Goal: Task Accomplishment & Management: Use online tool/utility

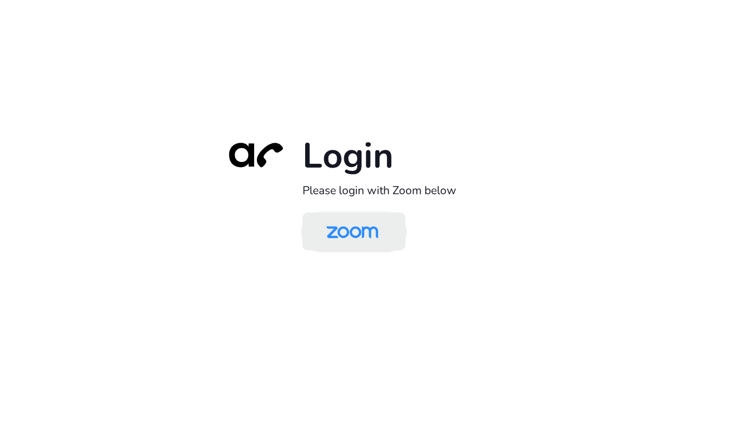
click at [347, 244] on img at bounding box center [352, 232] width 75 height 35
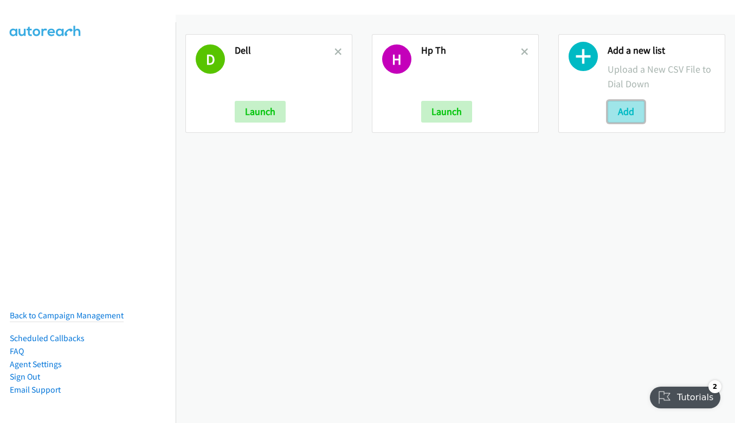
click at [630, 108] on button "Add" at bounding box center [625, 112] width 37 height 22
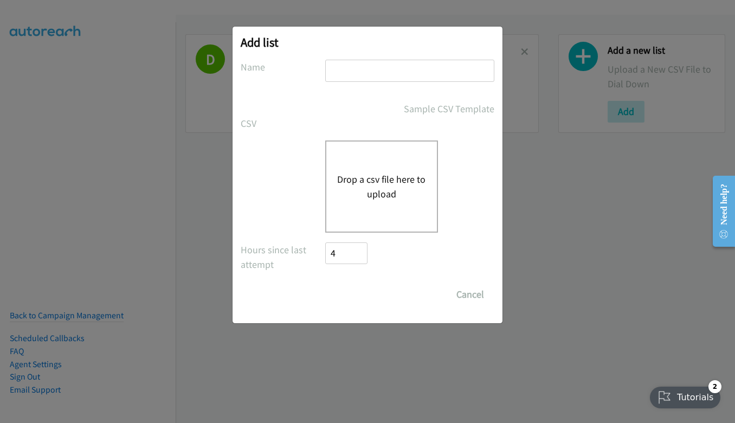
click at [389, 69] on input "text" at bounding box center [409, 71] width 169 height 22
type input "hp th"
click at [378, 173] on button "Drop a csv file here to upload" at bounding box center [381, 186] width 89 height 29
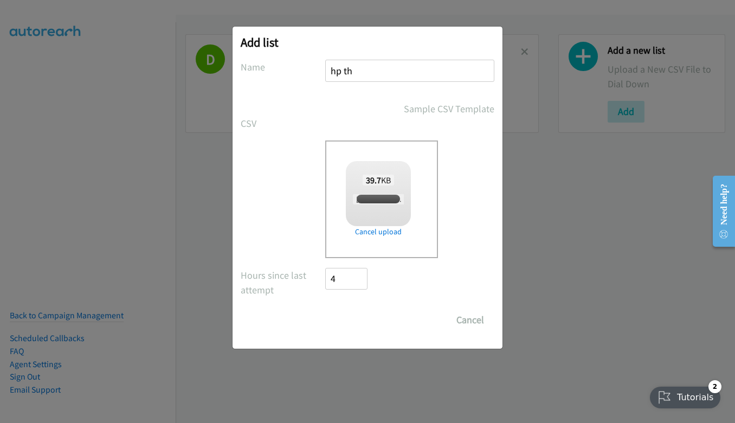
checkbox input "true"
click at [347, 316] on input "Save List" at bounding box center [353, 320] width 57 height 22
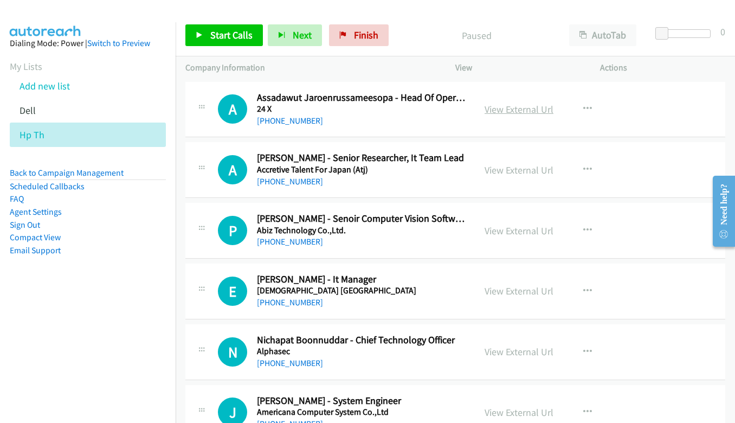
click at [508, 107] on link "View External Url" at bounding box center [518, 109] width 69 height 12
click at [229, 36] on span "Start Calls" at bounding box center [231, 35] width 42 height 12
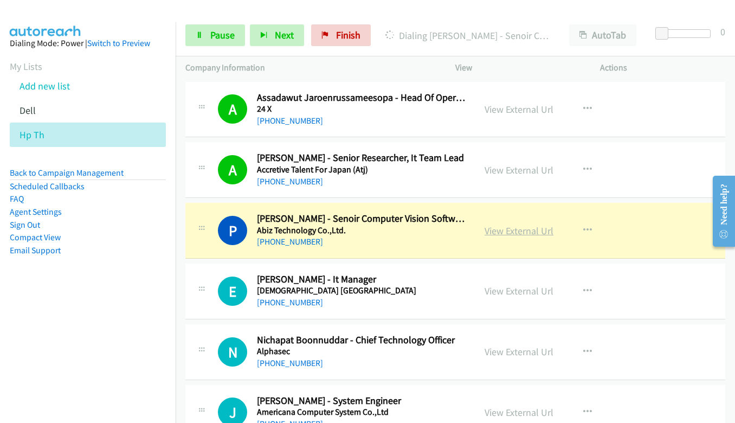
click at [505, 234] on link "View External Url" at bounding box center [518, 230] width 69 height 12
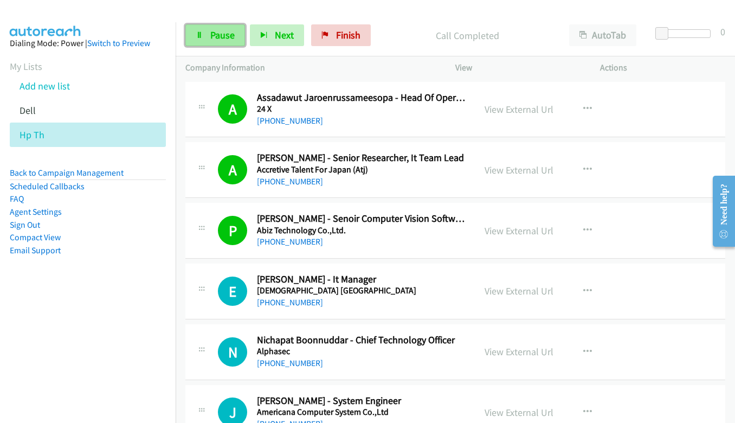
click at [203, 36] on link "Pause" at bounding box center [215, 35] width 60 height 22
click at [203, 36] on div "Start Calls Pause Next Finish" at bounding box center [280, 35] width 190 height 22
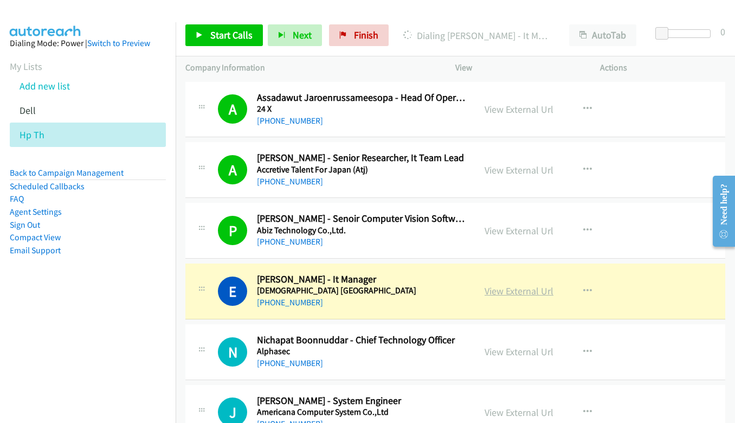
click at [520, 292] on link "View External Url" at bounding box center [518, 291] width 69 height 12
click at [513, 292] on link "View External Url" at bounding box center [518, 291] width 69 height 12
click at [489, 290] on link "View External Url" at bounding box center [518, 291] width 69 height 12
click at [199, 36] on icon at bounding box center [200, 36] width 8 height 8
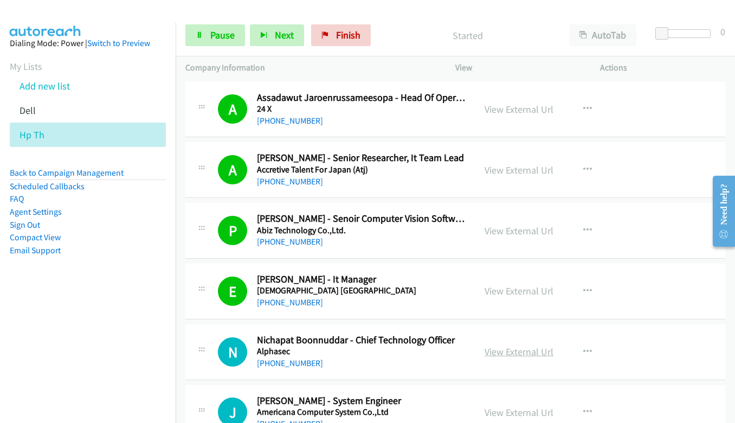
click at [526, 355] on link "View External Url" at bounding box center [518, 351] width 69 height 12
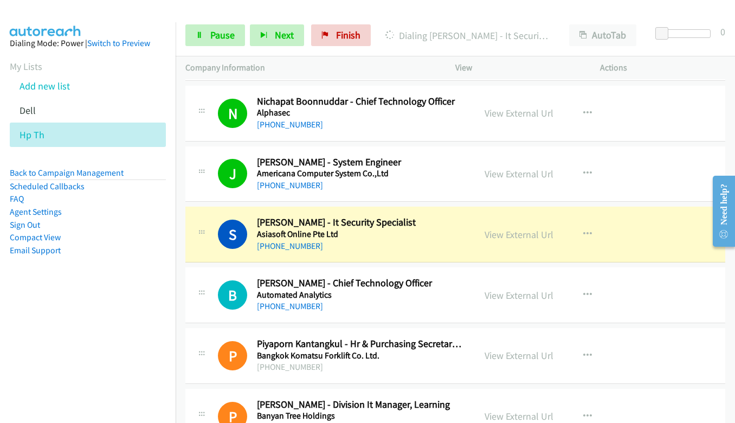
scroll to position [271, 0]
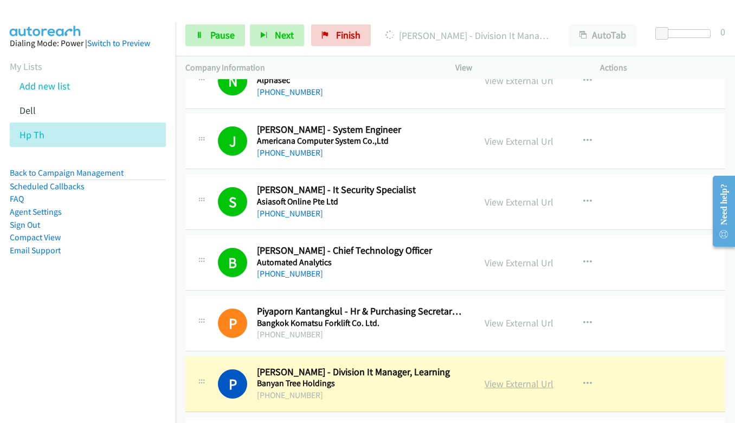
click at [497, 380] on link "View External Url" at bounding box center [518, 383] width 69 height 12
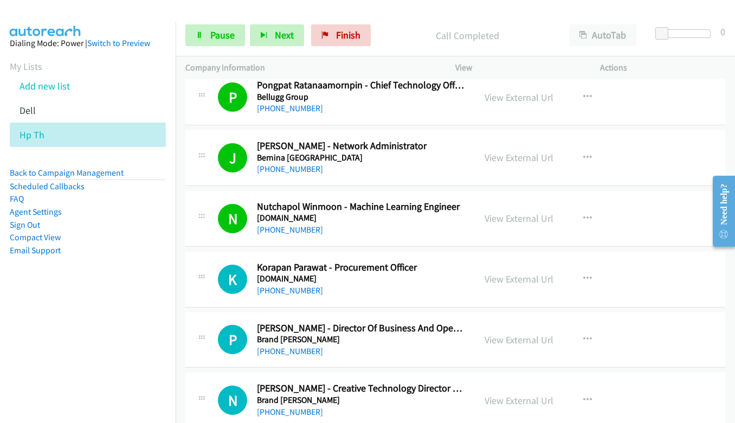
scroll to position [759, 0]
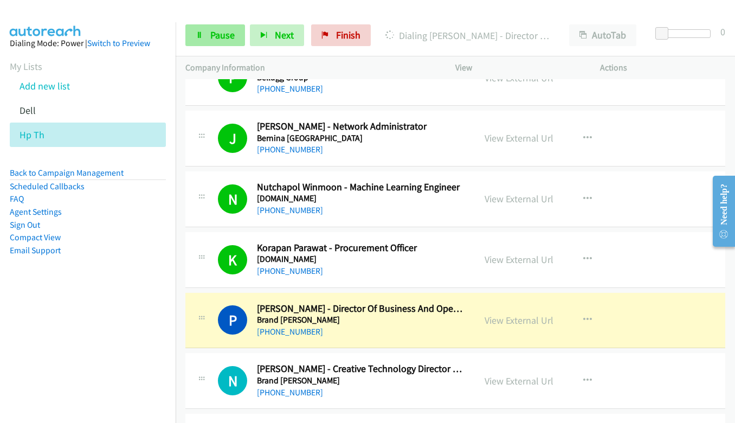
click at [229, 22] on div "Start Calls Pause Next Finish [PERSON_NAME] - Director Of Business And Operatio…" at bounding box center [455, 36] width 559 height 42
click at [224, 31] on span "Pause" at bounding box center [222, 35] width 24 height 12
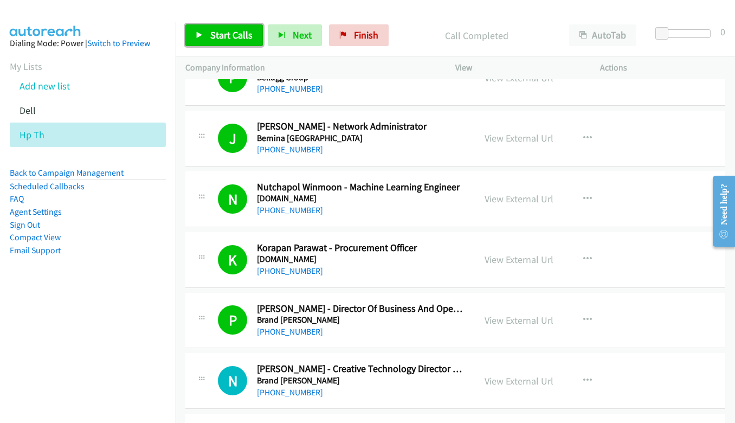
click at [218, 40] on span "Start Calls" at bounding box center [231, 35] width 42 height 12
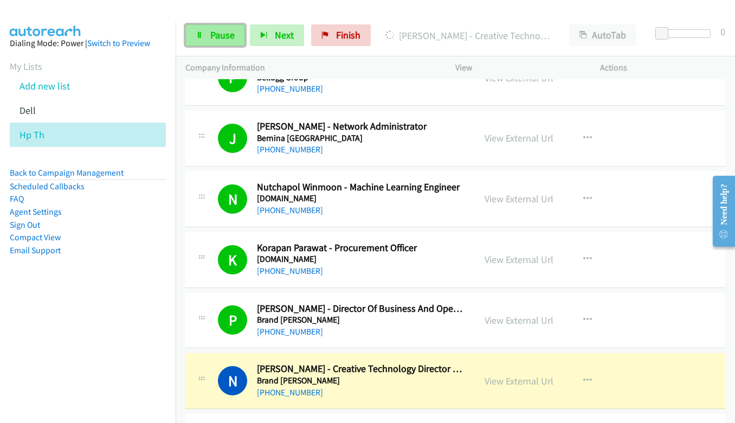
click at [223, 36] on span "Pause" at bounding box center [222, 35] width 24 height 12
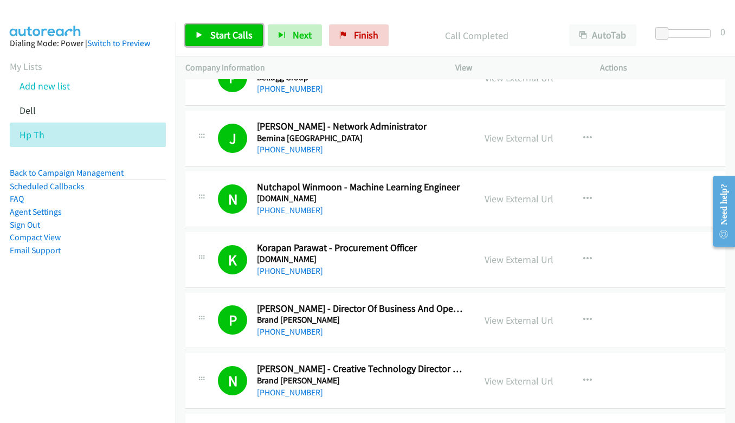
click at [243, 32] on span "Start Calls" at bounding box center [231, 35] width 42 height 12
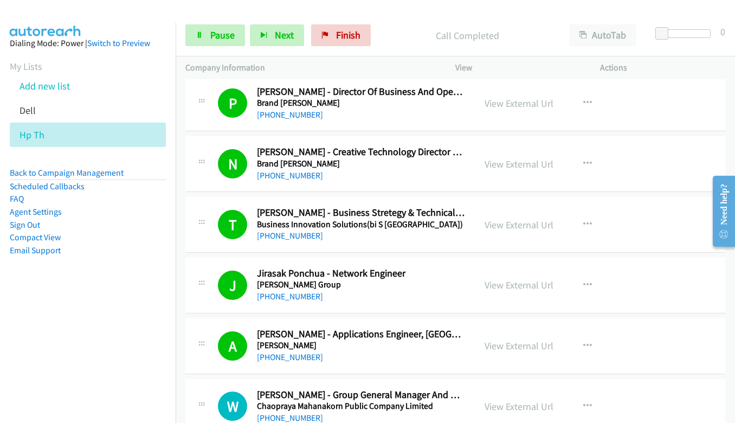
scroll to position [1084, 0]
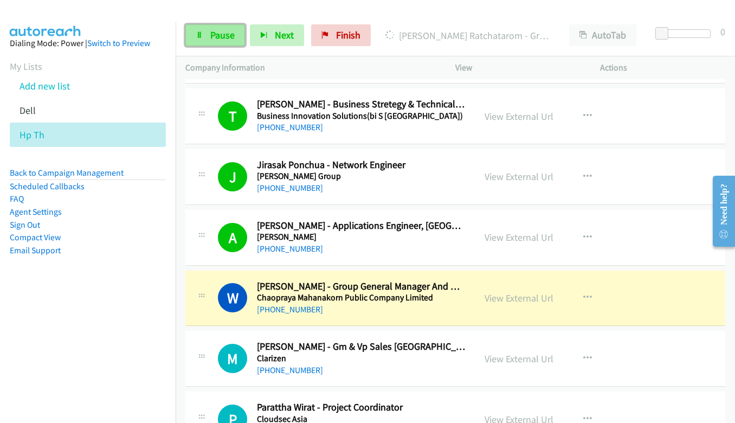
click at [203, 42] on link "Pause" at bounding box center [215, 35] width 60 height 22
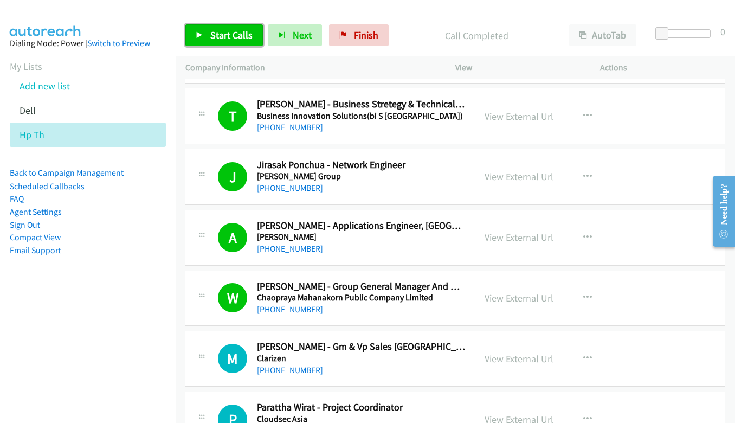
click at [231, 27] on link "Start Calls" at bounding box center [223, 35] width 77 height 22
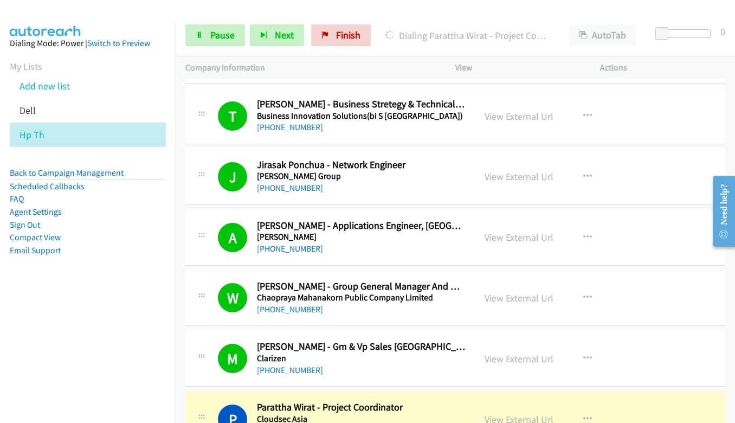
scroll to position [1301, 0]
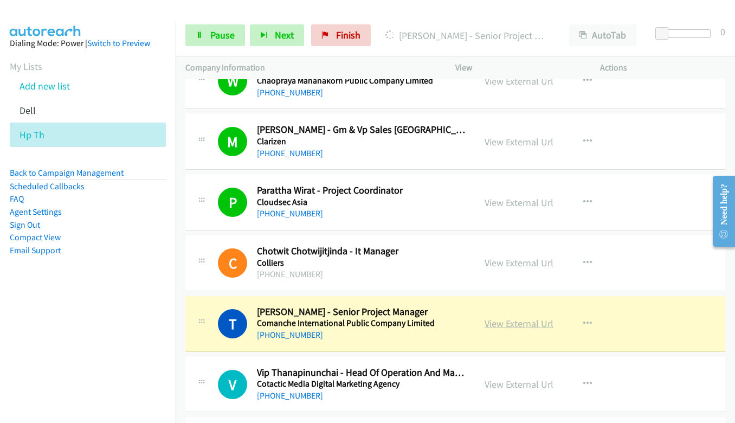
click at [510, 324] on link "View External Url" at bounding box center [518, 323] width 69 height 12
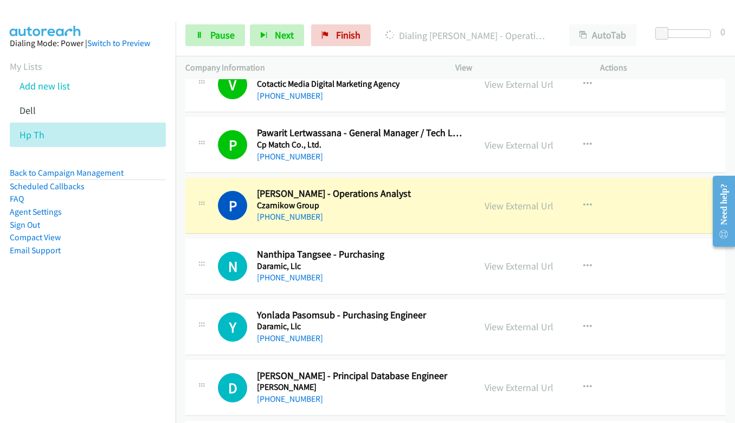
scroll to position [1626, 0]
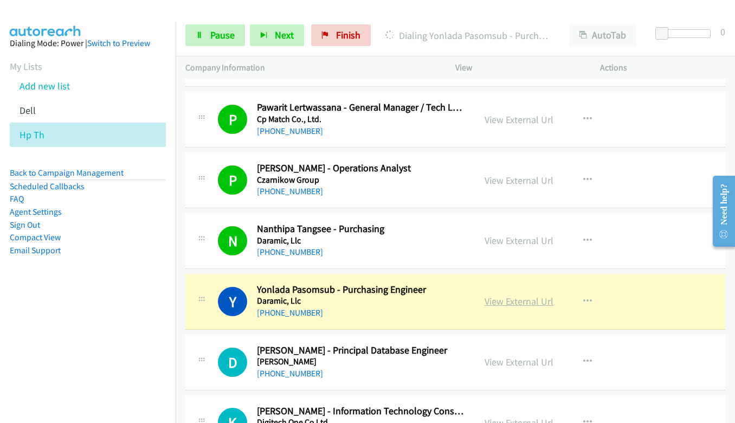
click at [529, 302] on link "View External Url" at bounding box center [518, 301] width 69 height 12
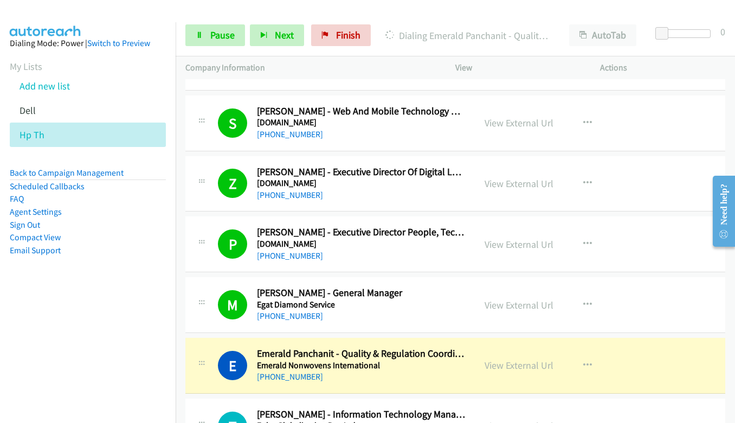
scroll to position [2330, 0]
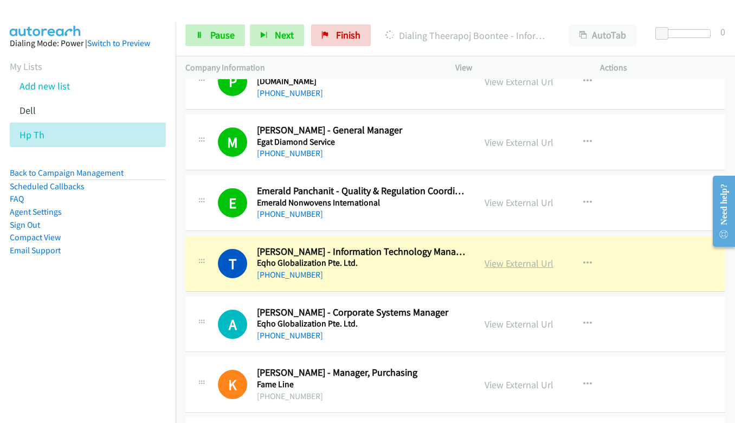
click at [521, 266] on link "View External Url" at bounding box center [518, 263] width 69 height 12
click at [216, 34] on span "Pause" at bounding box center [222, 35] width 24 height 12
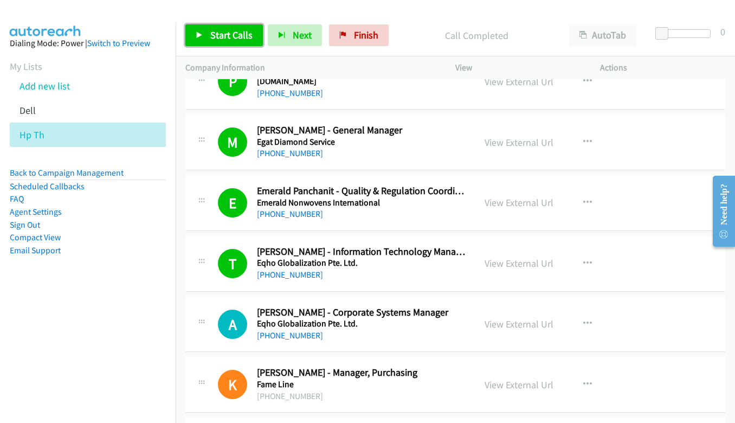
click at [221, 41] on span "Start Calls" at bounding box center [231, 35] width 42 height 12
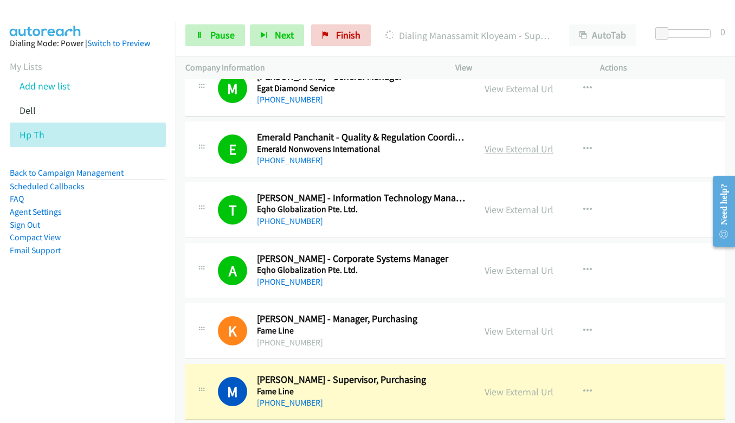
scroll to position [2547, 0]
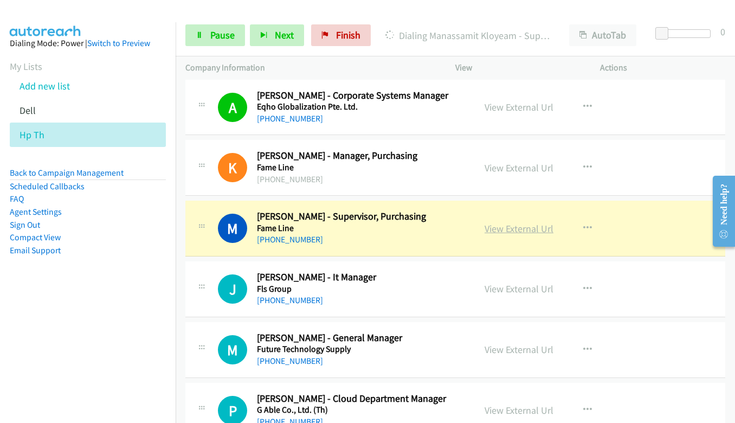
click at [507, 226] on link "View External Url" at bounding box center [518, 228] width 69 height 12
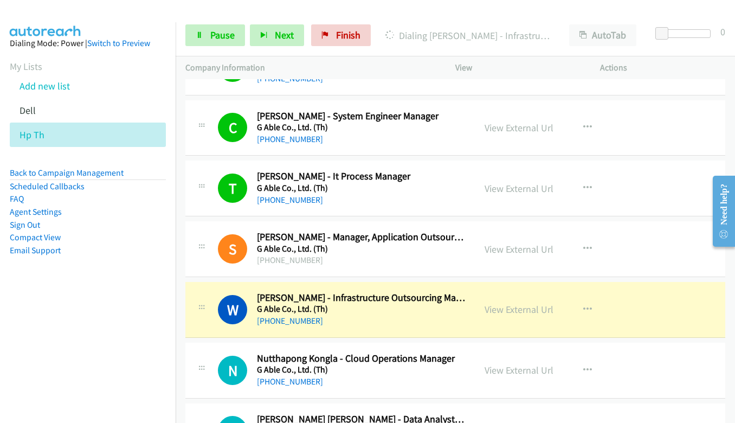
scroll to position [2980, 0]
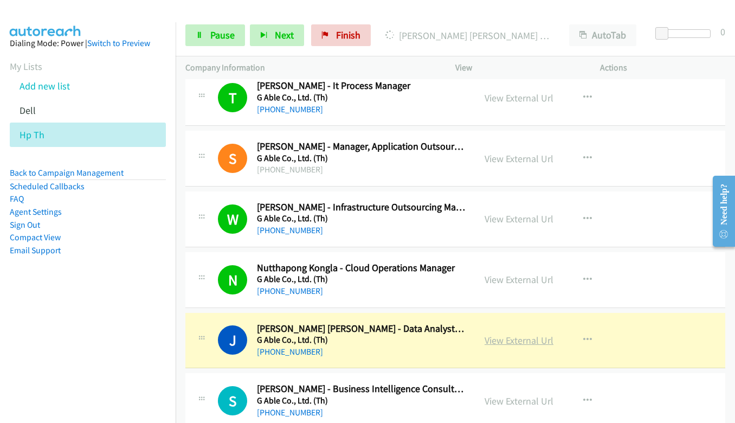
click at [487, 344] on link "View External Url" at bounding box center [518, 340] width 69 height 12
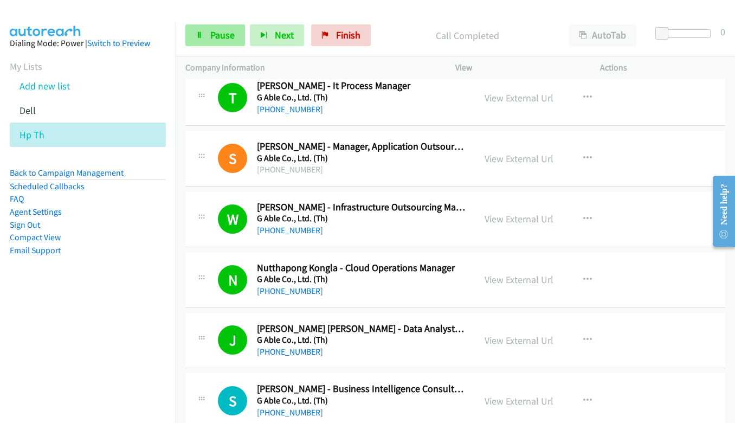
click at [212, 36] on span "Pause" at bounding box center [222, 35] width 24 height 12
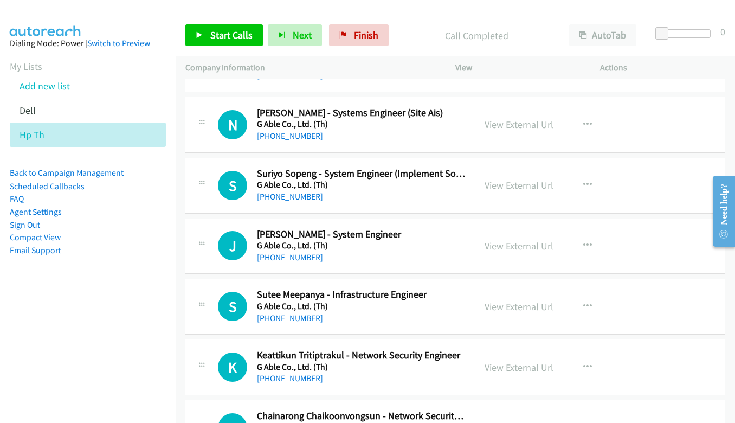
scroll to position [4715, 0]
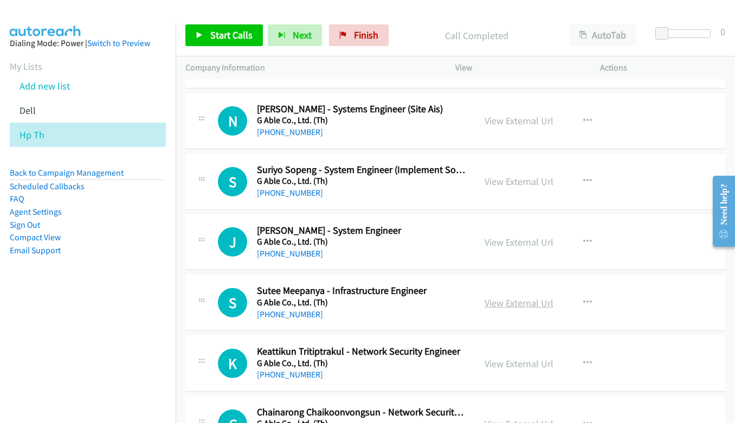
click at [528, 302] on link "View External Url" at bounding box center [518, 302] width 69 height 12
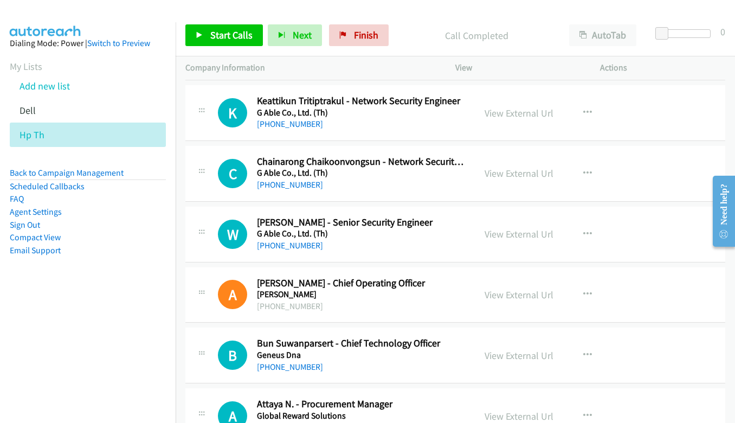
scroll to position [4986, 0]
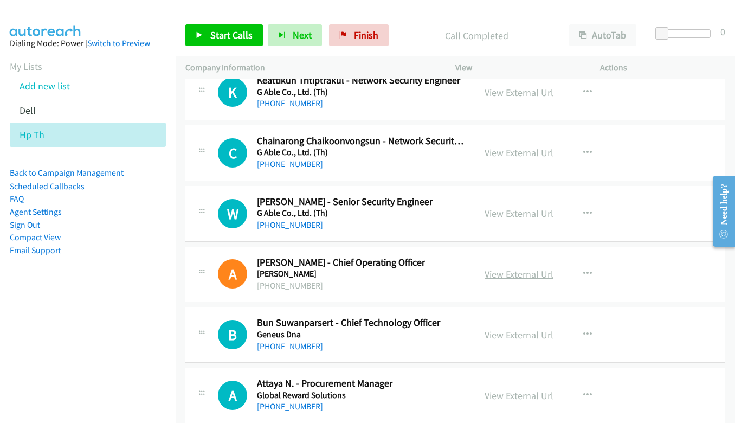
click at [513, 270] on link "View External Url" at bounding box center [518, 274] width 69 height 12
click at [520, 334] on link "View External Url" at bounding box center [518, 334] width 69 height 12
click at [520, 398] on link "View External Url" at bounding box center [518, 395] width 69 height 12
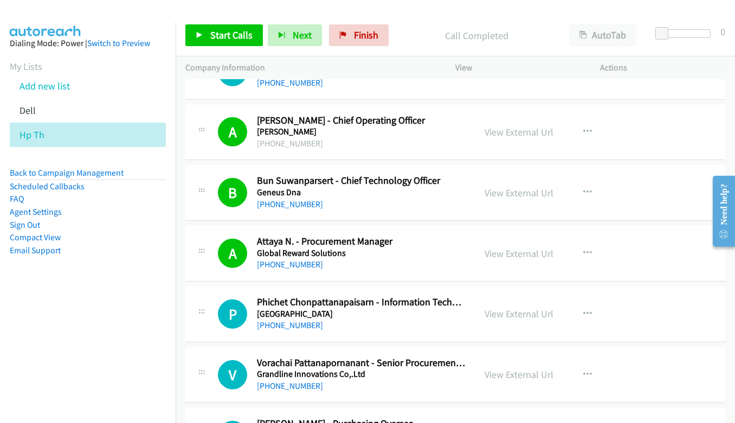
scroll to position [5148, 0]
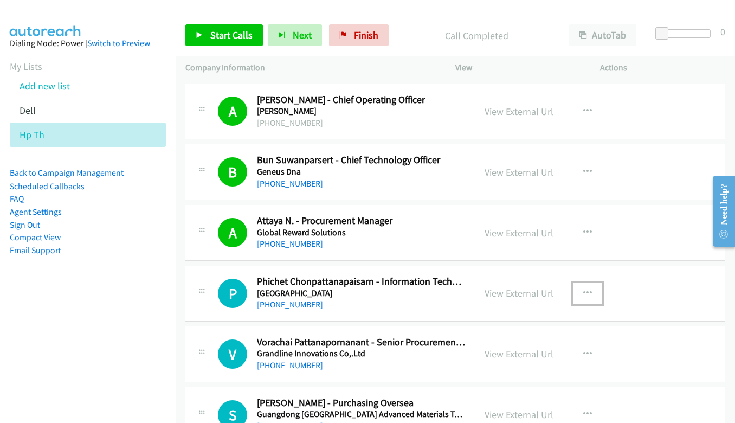
click at [583, 290] on icon "button" at bounding box center [587, 293] width 9 height 9
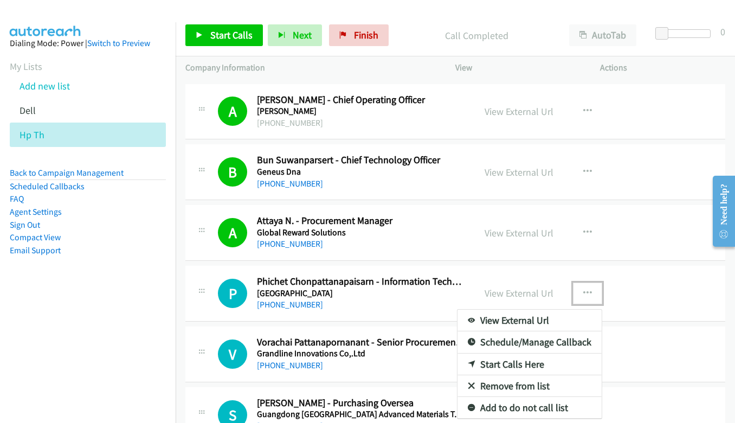
click at [542, 351] on link "Schedule/Manage Callback" at bounding box center [529, 342] width 144 height 22
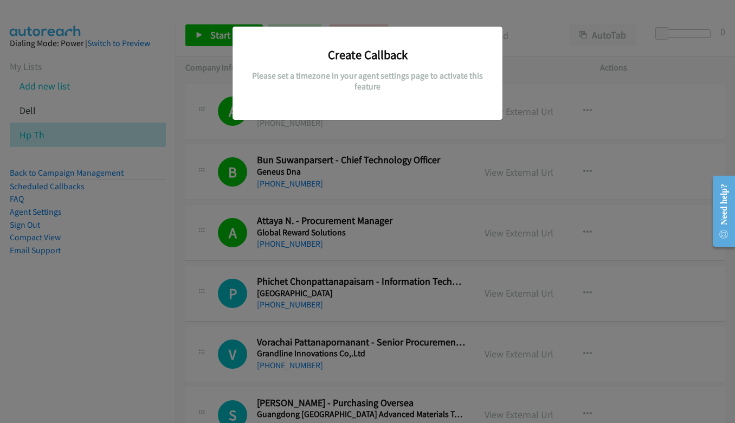
drag, startPoint x: 570, startPoint y: 165, endPoint x: 579, endPoint y: 170, distance: 10.4
click at [571, 165] on div "Create Callback Please set a timezone in your agent settings page to activate t…" at bounding box center [367, 216] width 735 height 413
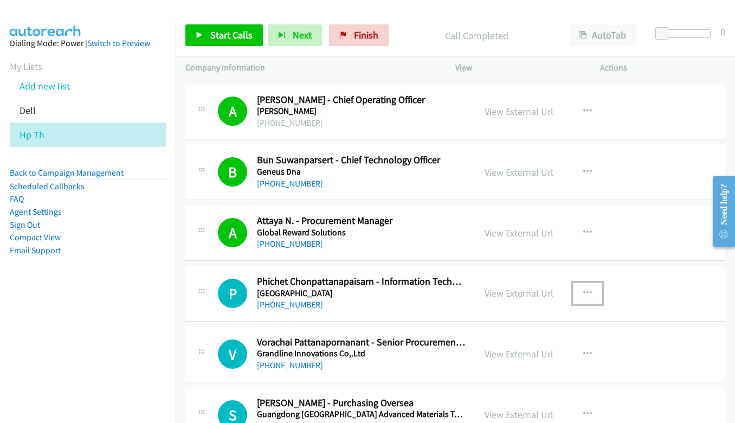
click at [585, 289] on icon "button" at bounding box center [587, 293] width 9 height 9
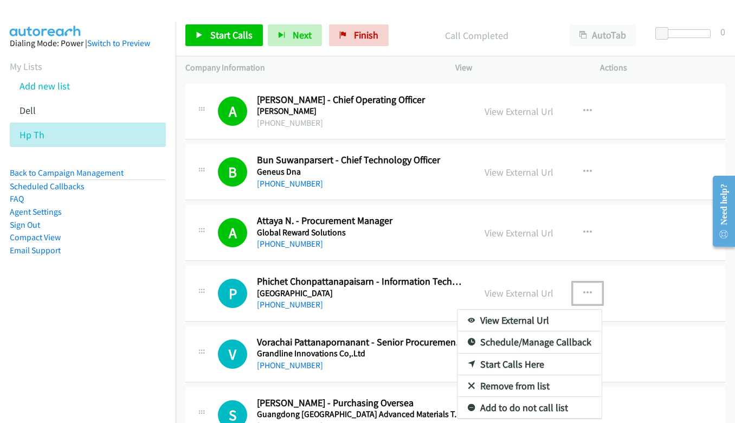
click at [522, 361] on link "Start Calls Here" at bounding box center [529, 364] width 144 height 22
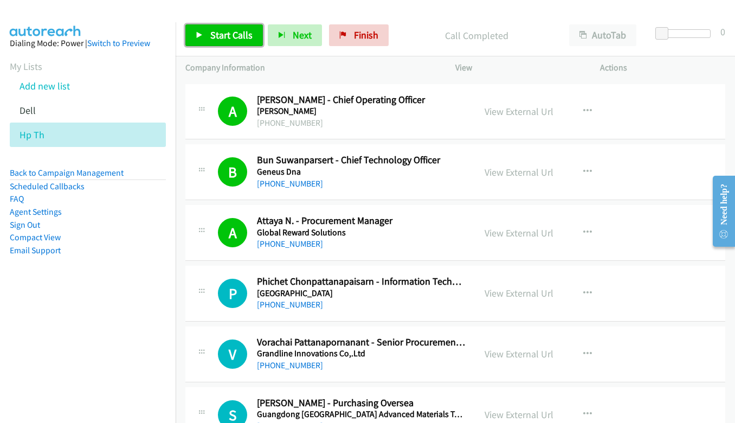
click at [205, 34] on link "Start Calls" at bounding box center [223, 35] width 77 height 22
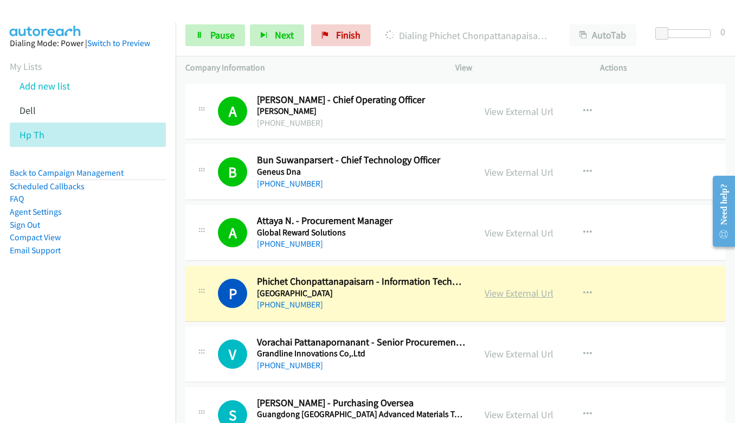
click at [514, 292] on link "View External Url" at bounding box center [518, 293] width 69 height 12
click at [214, 33] on span "Pause" at bounding box center [222, 35] width 24 height 12
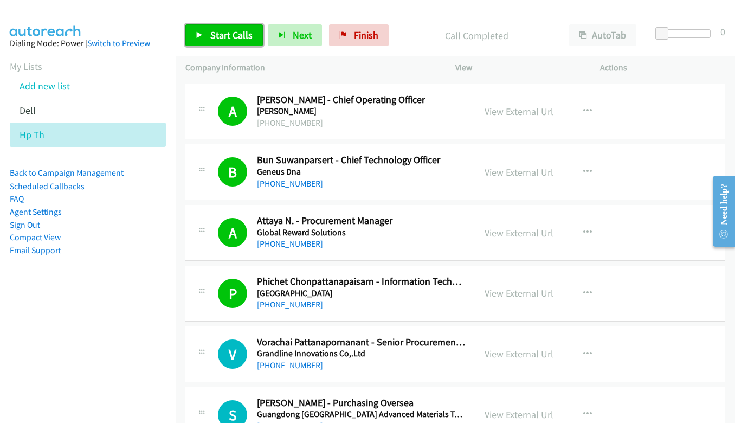
click at [237, 40] on span "Start Calls" at bounding box center [231, 35] width 42 height 12
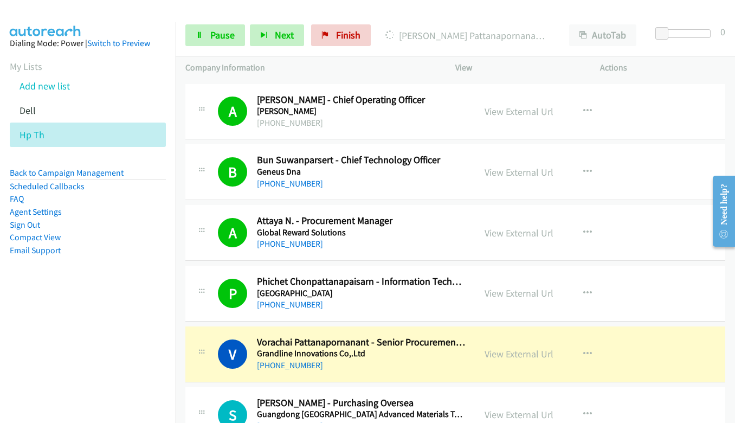
scroll to position [5311, 0]
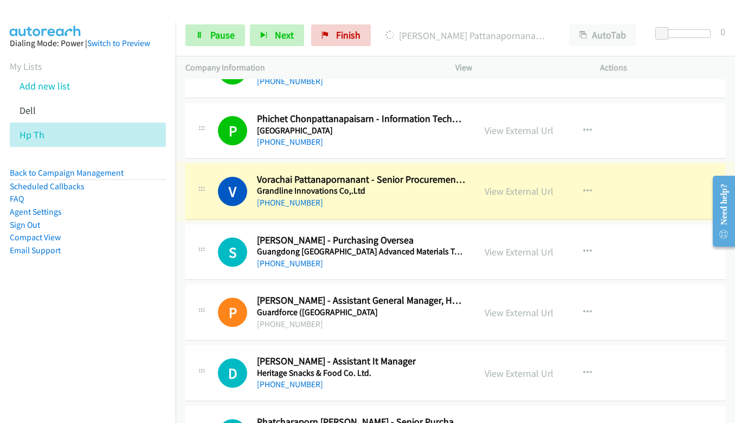
click at [503, 192] on link "View External Url" at bounding box center [518, 191] width 69 height 12
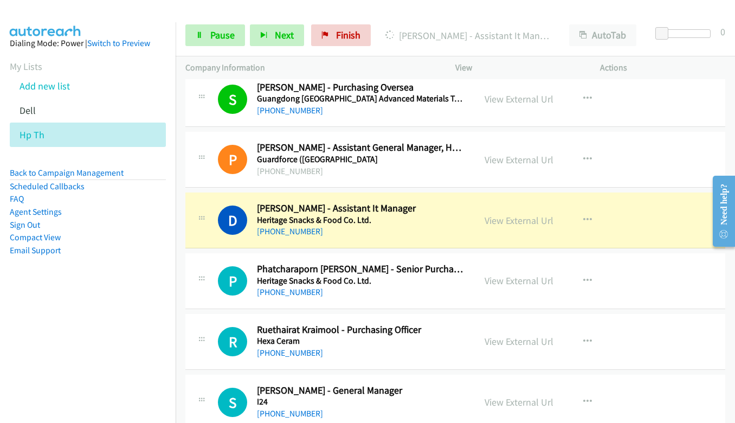
scroll to position [5473, 0]
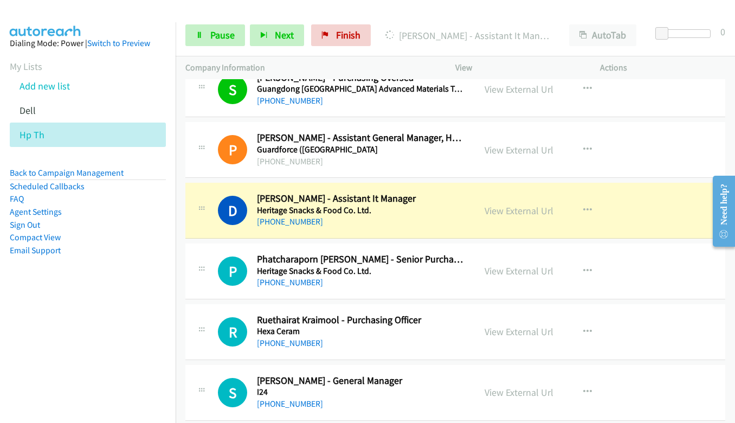
click at [516, 209] on link "View External Url" at bounding box center [518, 210] width 69 height 12
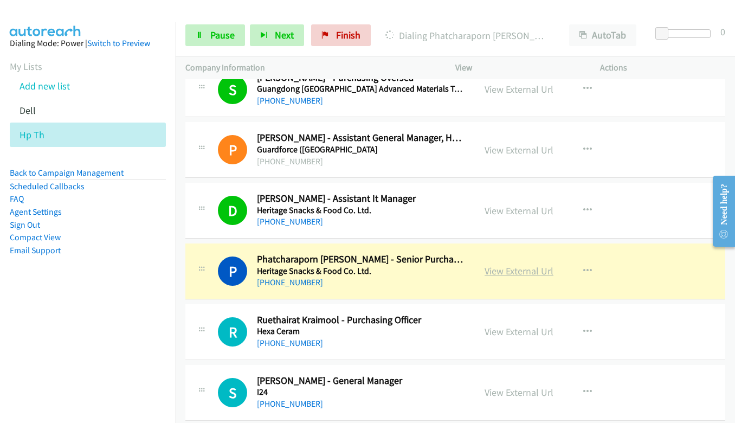
click at [523, 271] on link "View External Url" at bounding box center [518, 270] width 69 height 12
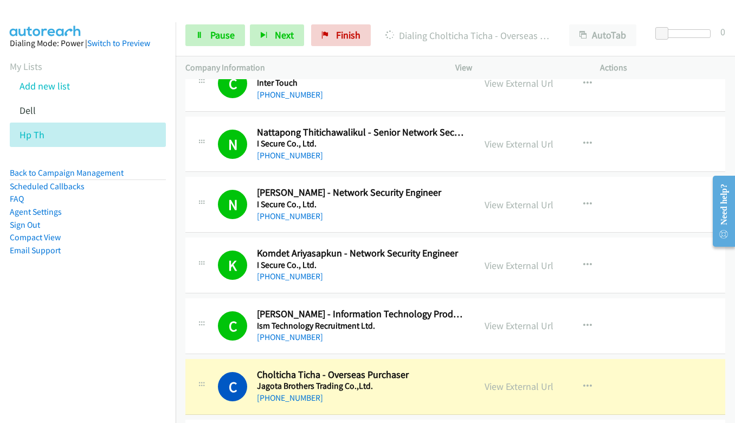
scroll to position [6449, 0]
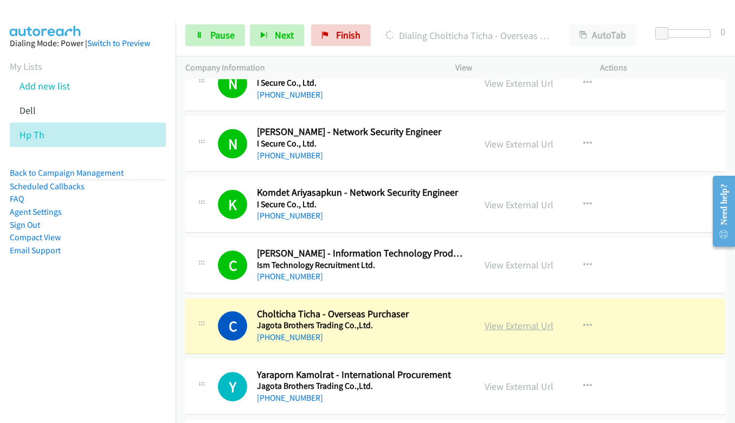
click at [507, 325] on link "View External Url" at bounding box center [518, 325] width 69 height 12
click at [219, 34] on span "Pause" at bounding box center [222, 35] width 24 height 12
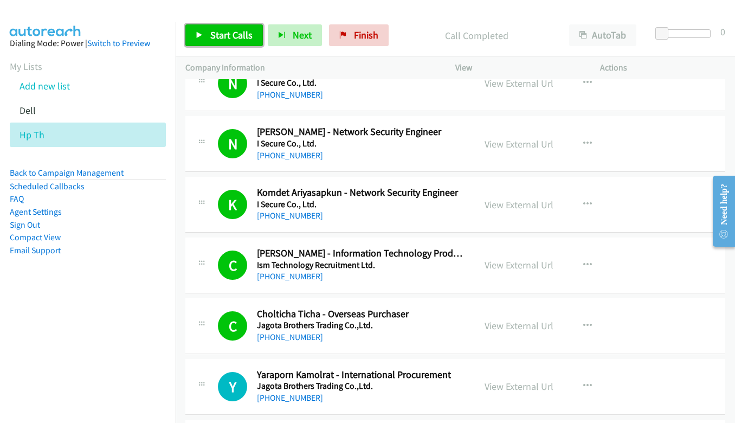
click at [232, 37] on span "Start Calls" at bounding box center [231, 35] width 42 height 12
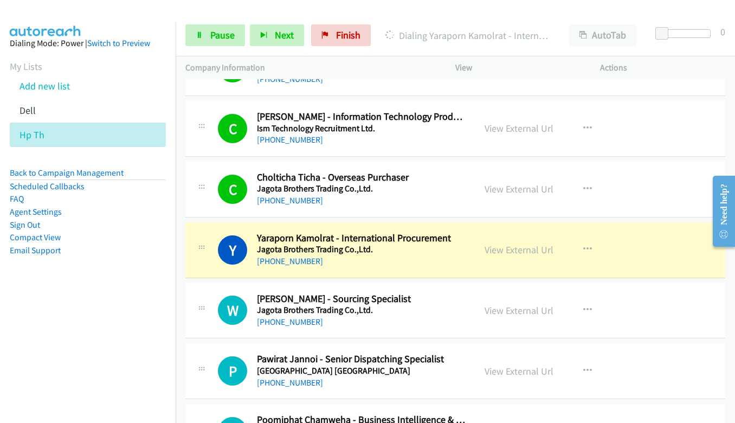
scroll to position [6611, 0]
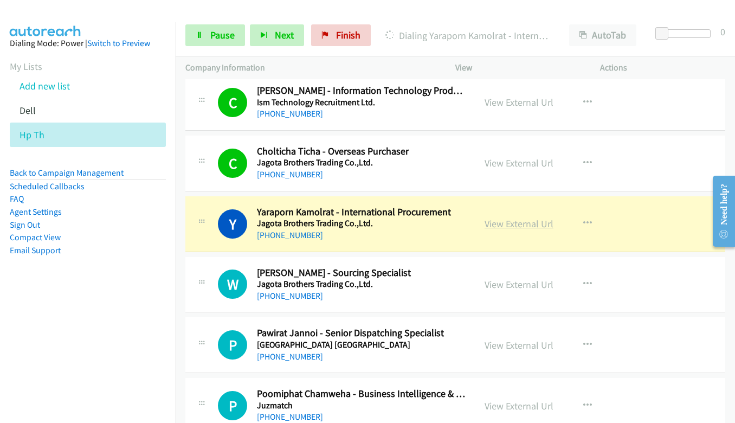
click at [526, 222] on link "View External Url" at bounding box center [518, 223] width 69 height 12
click at [215, 26] on link "Pause" at bounding box center [215, 35] width 60 height 22
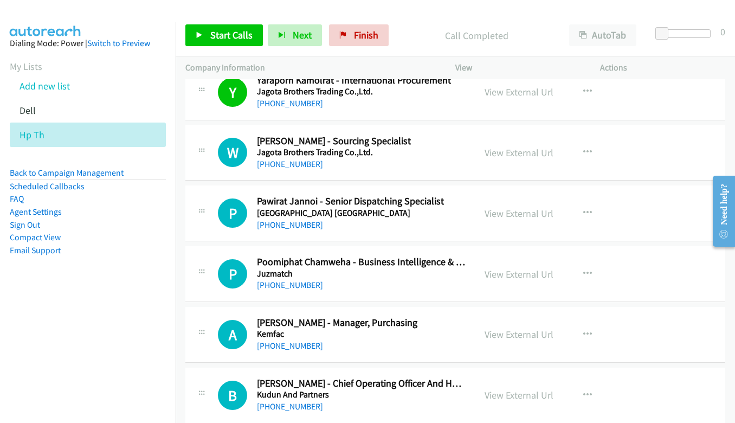
scroll to position [6774, 0]
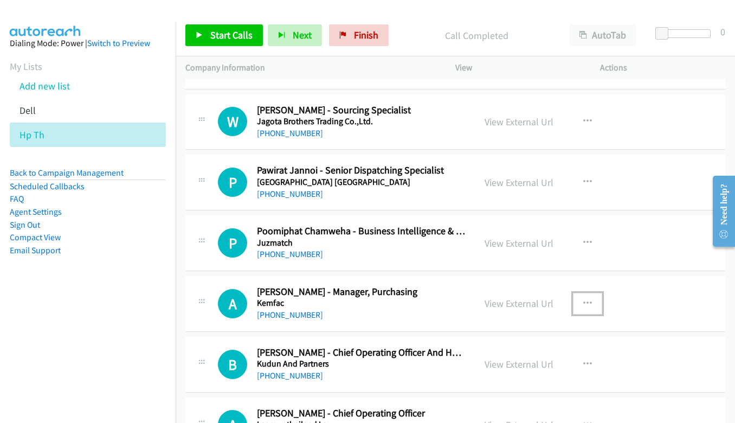
click at [583, 300] on icon "button" at bounding box center [587, 303] width 9 height 9
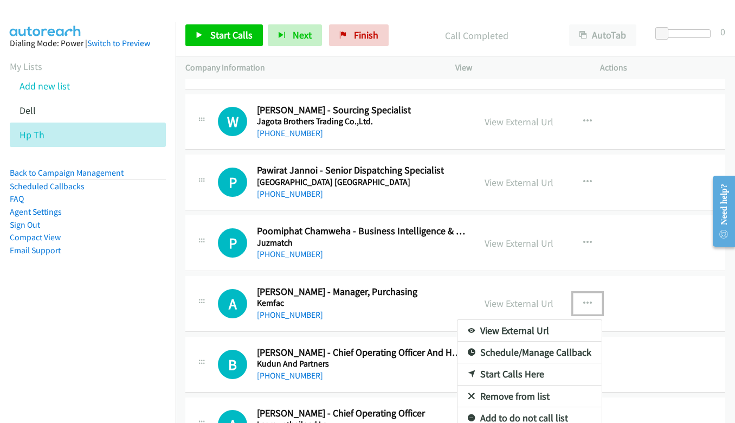
click at [520, 368] on link "Start Calls Here" at bounding box center [529, 374] width 144 height 22
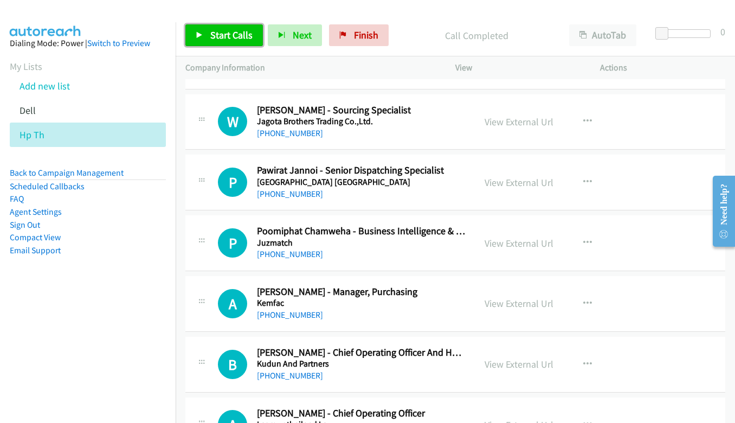
click at [216, 30] on span "Start Calls" at bounding box center [231, 35] width 42 height 12
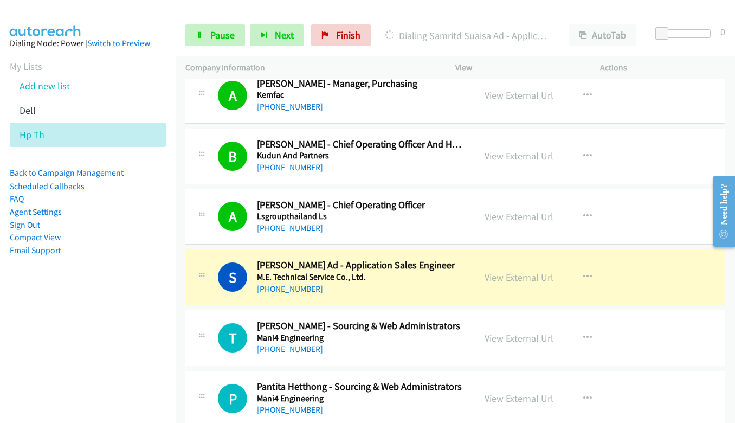
scroll to position [6991, 0]
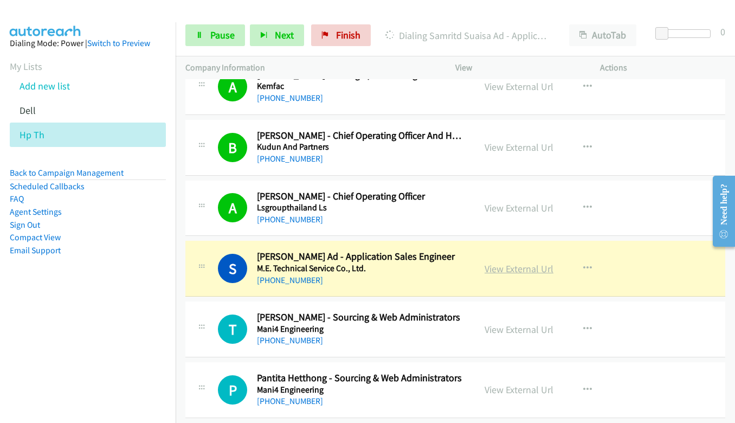
click at [525, 270] on link "View External Url" at bounding box center [518, 268] width 69 height 12
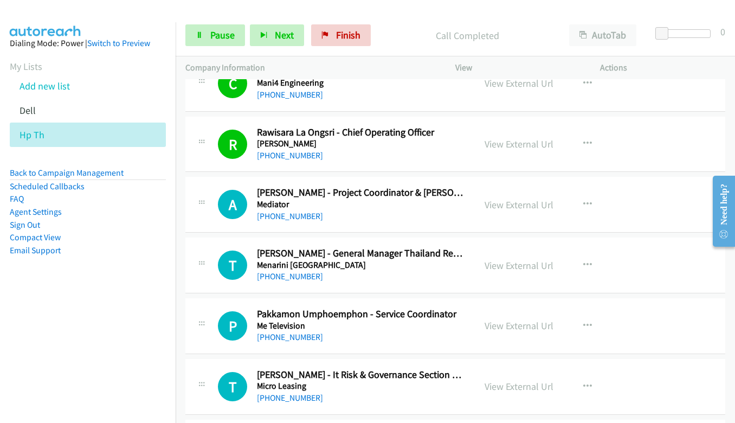
scroll to position [7370, 0]
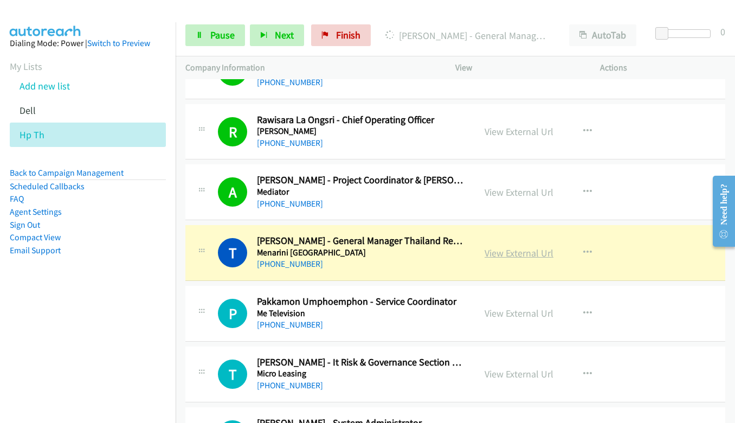
click at [522, 257] on link "View External Url" at bounding box center [518, 253] width 69 height 12
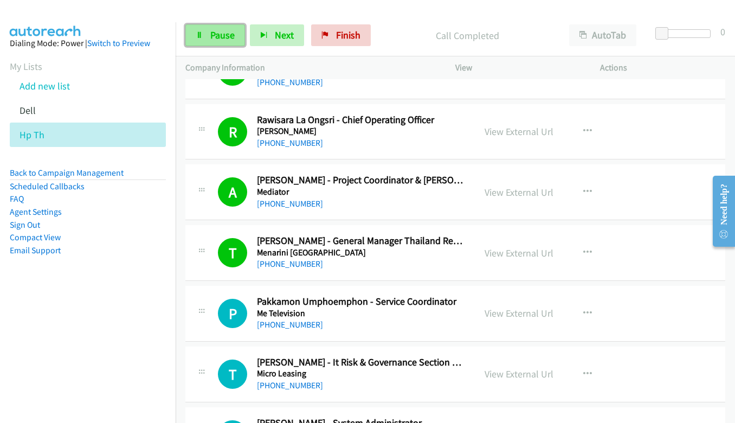
click at [207, 37] on link "Pause" at bounding box center [215, 35] width 60 height 22
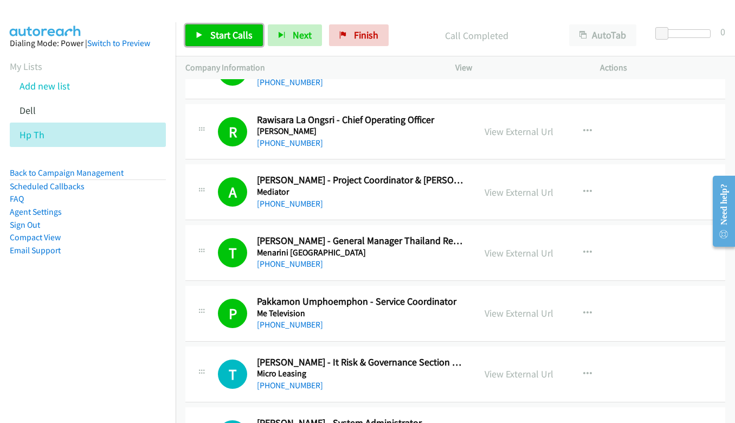
click at [227, 39] on span "Start Calls" at bounding box center [231, 35] width 42 height 12
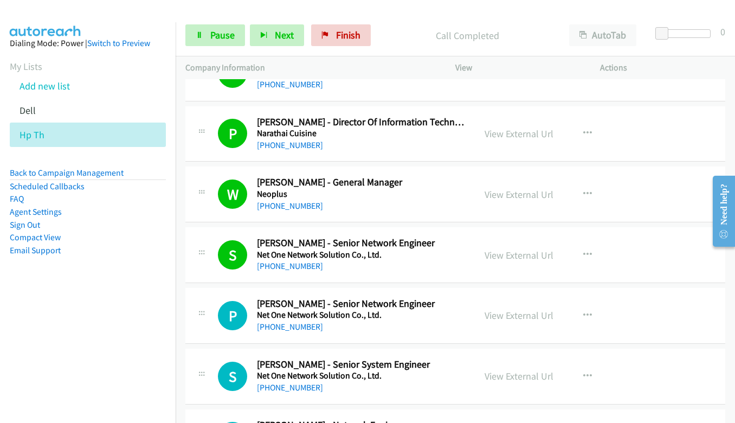
scroll to position [7749, 0]
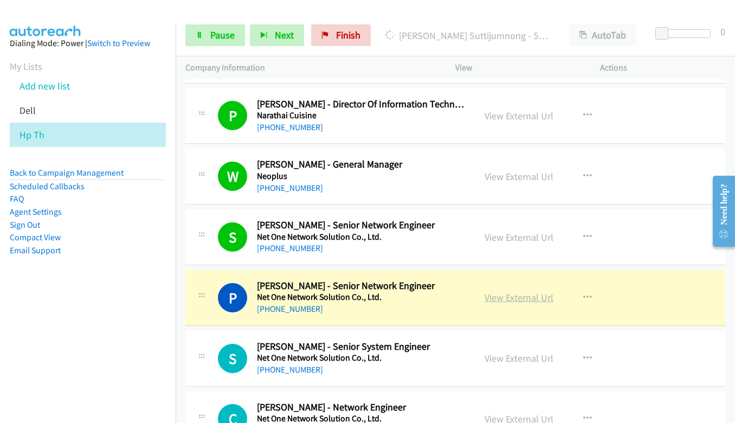
click at [516, 299] on link "View External Url" at bounding box center [518, 297] width 69 height 12
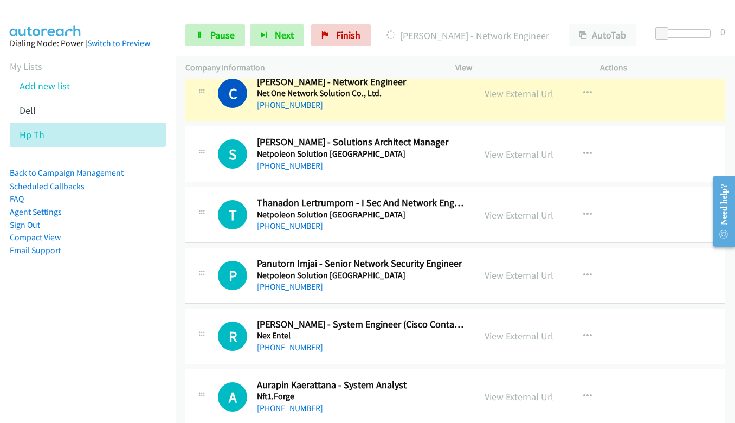
scroll to position [8183, 0]
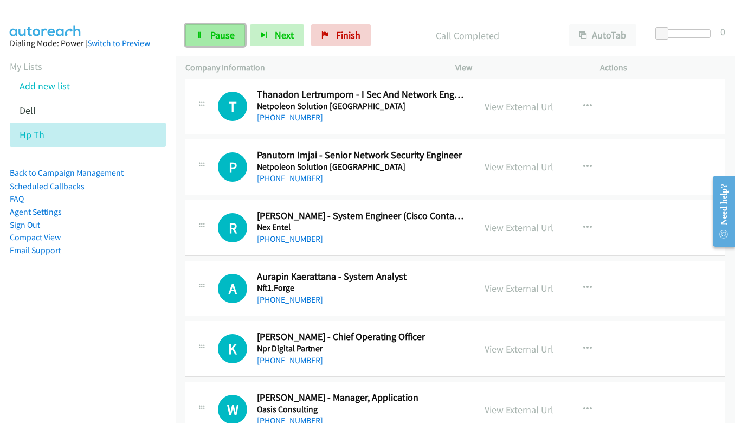
click at [221, 42] on link "Pause" at bounding box center [215, 35] width 60 height 22
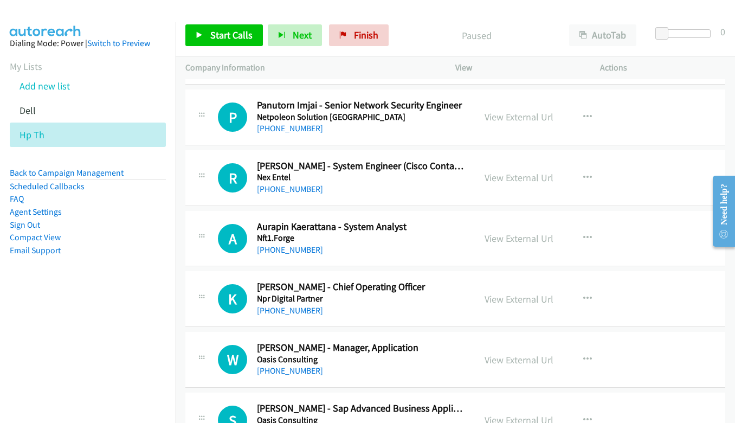
scroll to position [8291, 0]
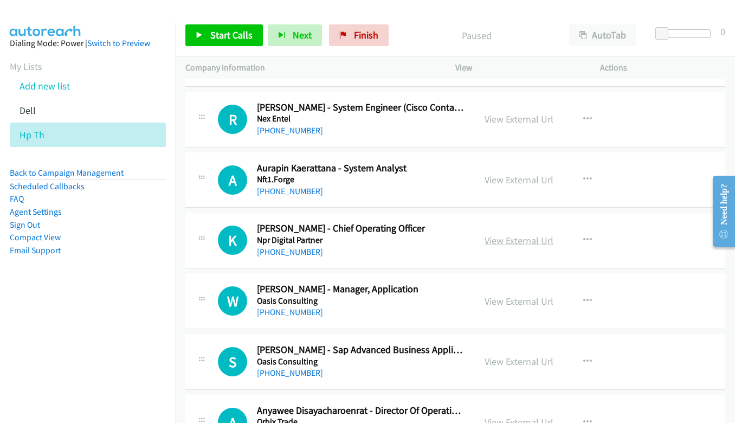
click at [542, 244] on link "View External Url" at bounding box center [518, 240] width 69 height 12
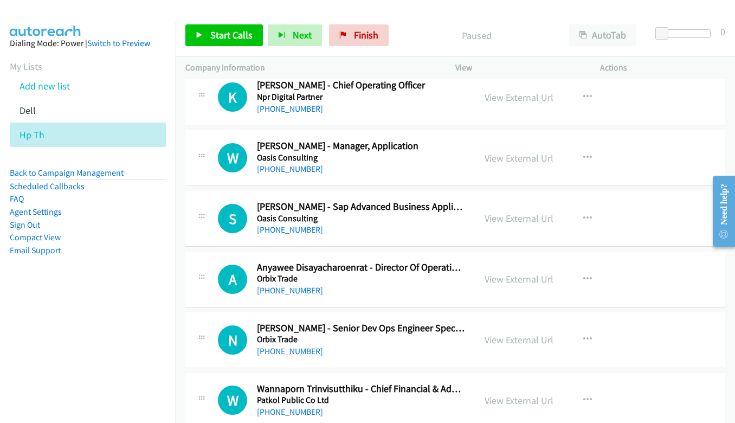
scroll to position [8454, 0]
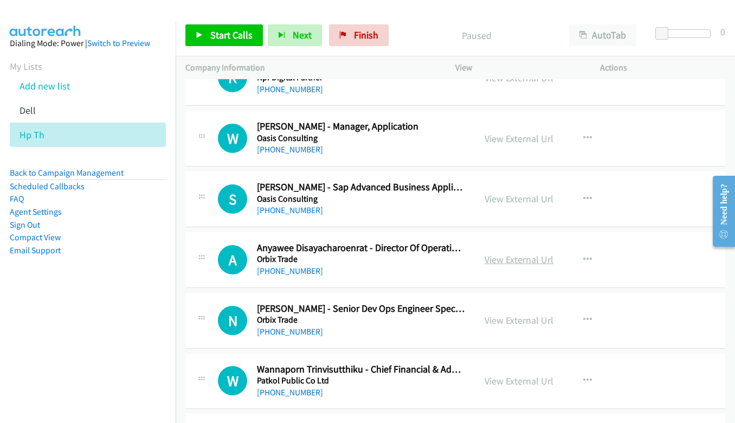
click at [523, 257] on link "View External Url" at bounding box center [518, 259] width 69 height 12
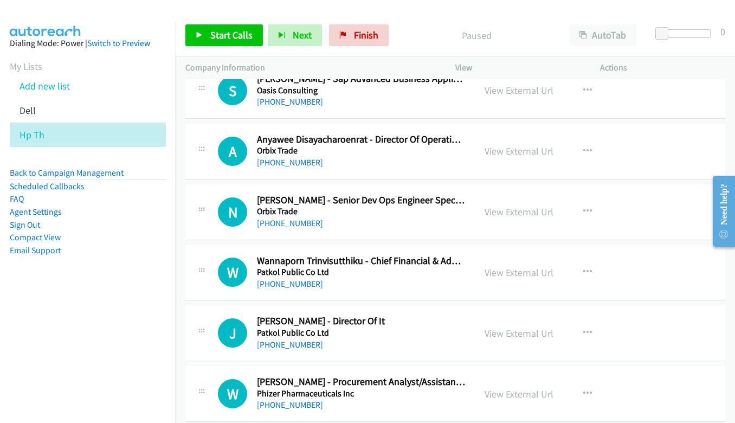
scroll to position [8670, 0]
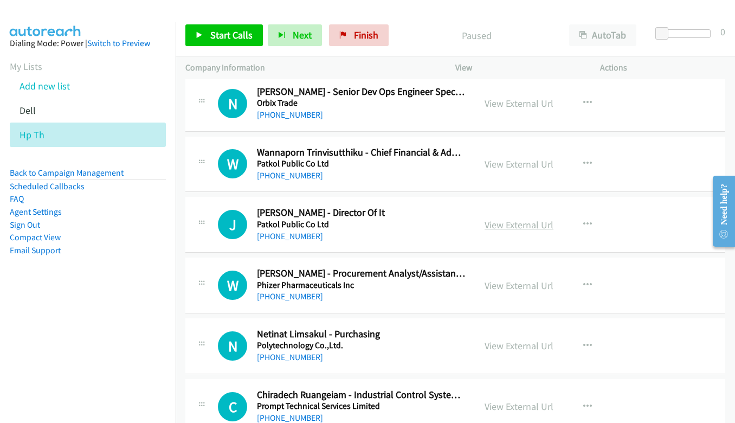
click at [508, 224] on link "View External Url" at bounding box center [518, 224] width 69 height 12
click at [515, 350] on link "View External Url" at bounding box center [518, 345] width 69 height 12
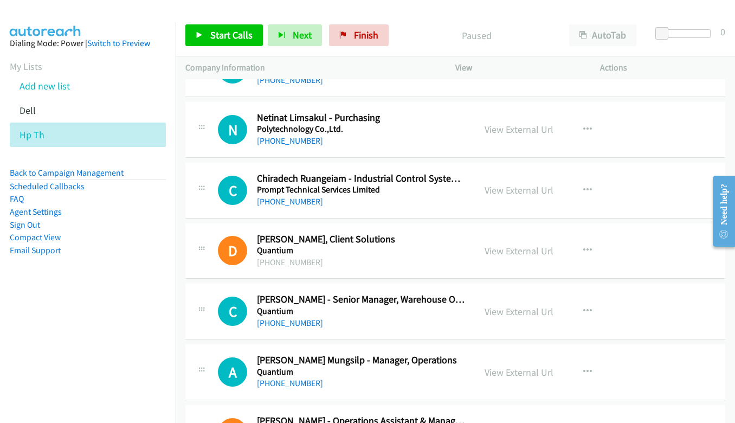
scroll to position [8887, 0]
click at [519, 309] on link "View External Url" at bounding box center [518, 311] width 69 height 12
click at [500, 368] on link "View External Url" at bounding box center [518, 371] width 69 height 12
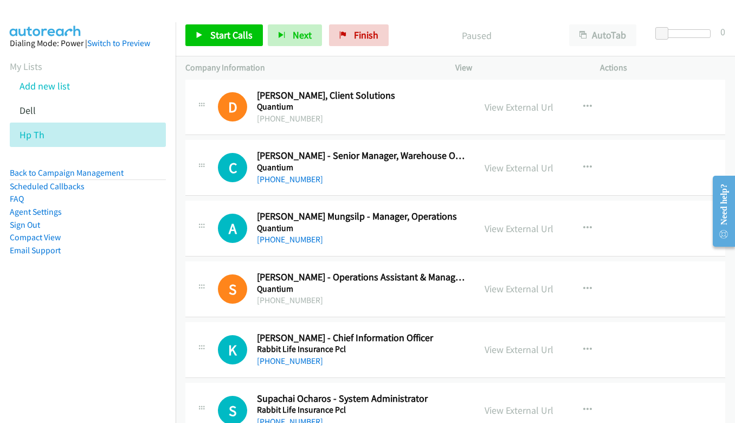
scroll to position [9050, 0]
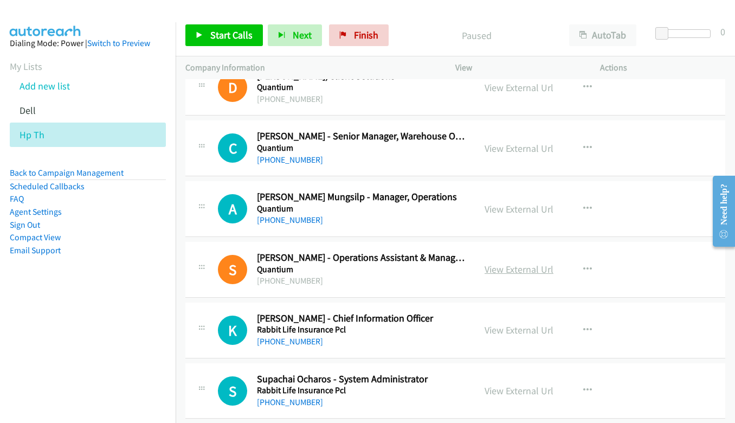
click at [510, 264] on link "View External Url" at bounding box center [518, 269] width 69 height 12
click at [494, 330] on link "View External Url" at bounding box center [518, 330] width 69 height 12
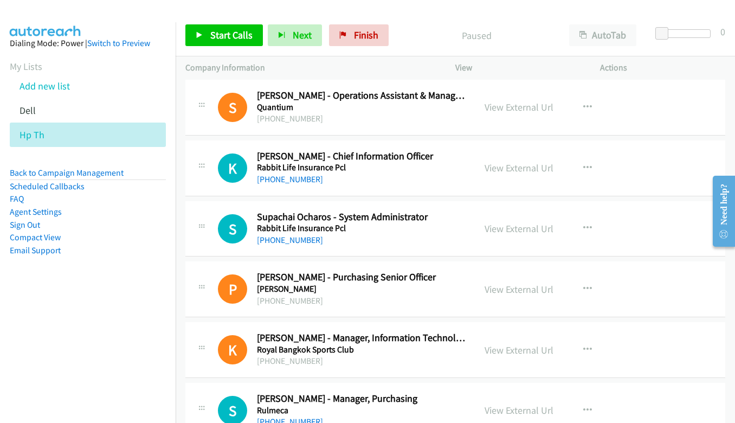
scroll to position [9212, 0]
click at [518, 289] on link "View External Url" at bounding box center [518, 288] width 69 height 12
click at [507, 343] on link "View External Url" at bounding box center [518, 349] width 69 height 12
click at [521, 405] on link "View External Url" at bounding box center [518, 409] width 69 height 12
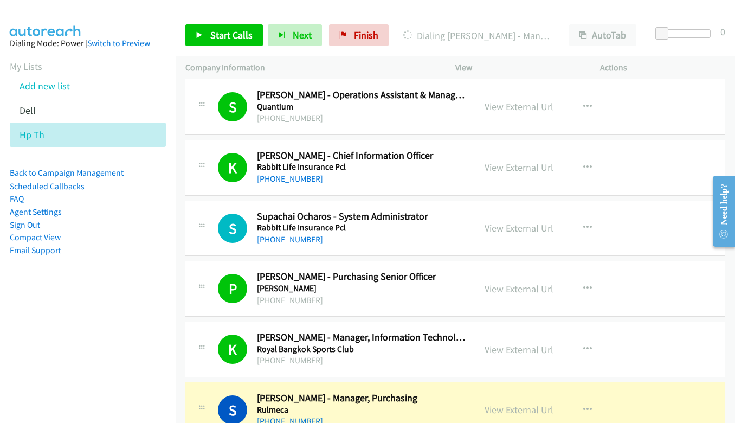
scroll to position [9375, 0]
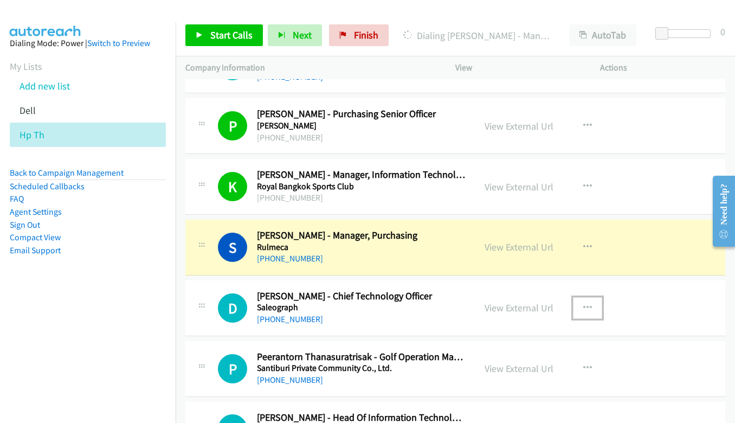
click at [589, 304] on button "button" at bounding box center [587, 308] width 29 height 22
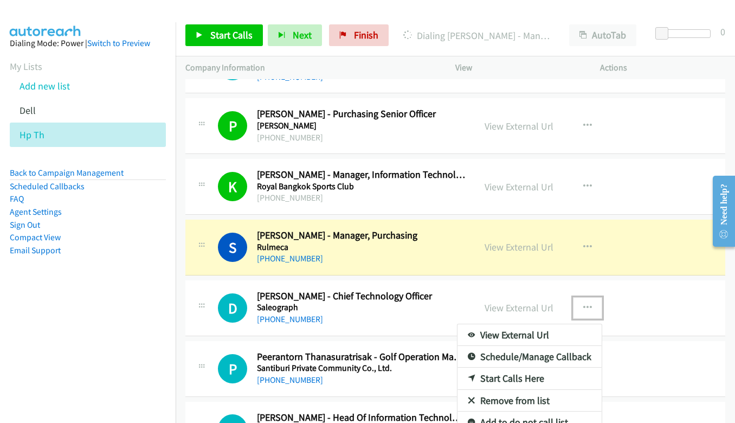
click at [521, 376] on link "Start Calls Here" at bounding box center [529, 378] width 144 height 22
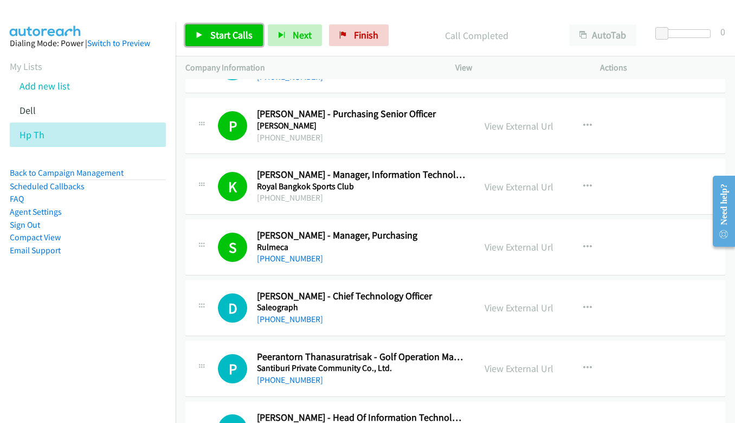
click at [243, 38] on span "Start Calls" at bounding box center [231, 35] width 42 height 12
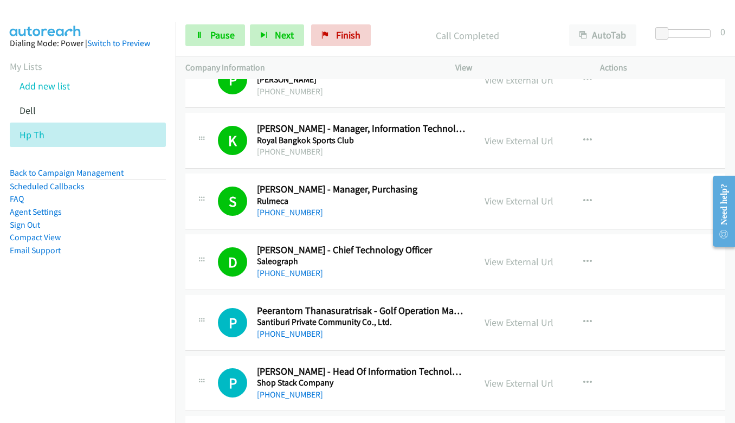
scroll to position [9538, 0]
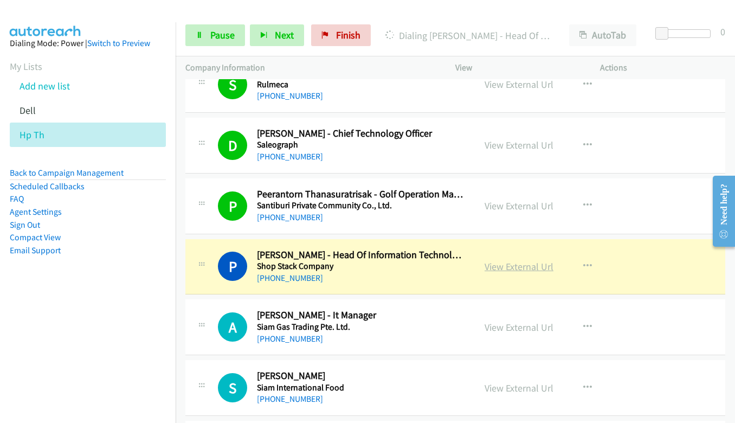
click at [533, 264] on link "View External Url" at bounding box center [518, 266] width 69 height 12
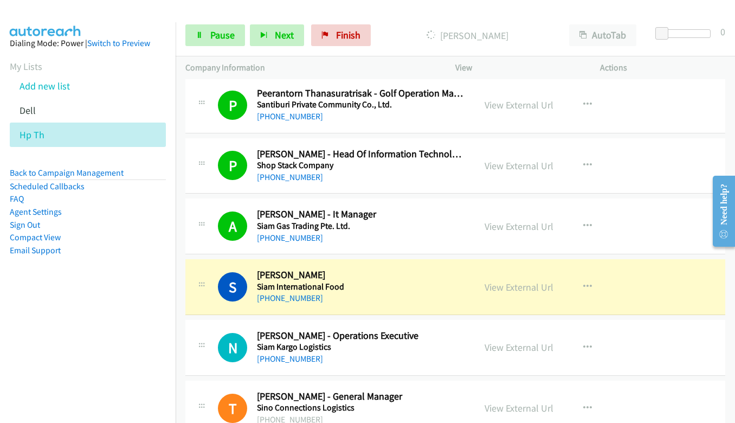
scroll to position [9646, 0]
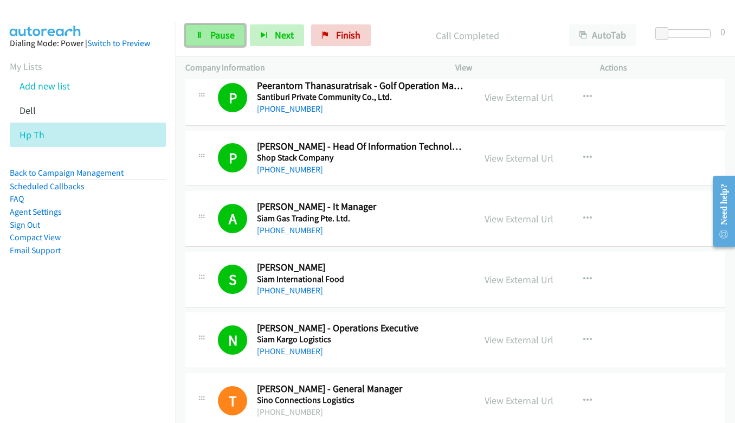
click at [230, 37] on span "Pause" at bounding box center [222, 35] width 24 height 12
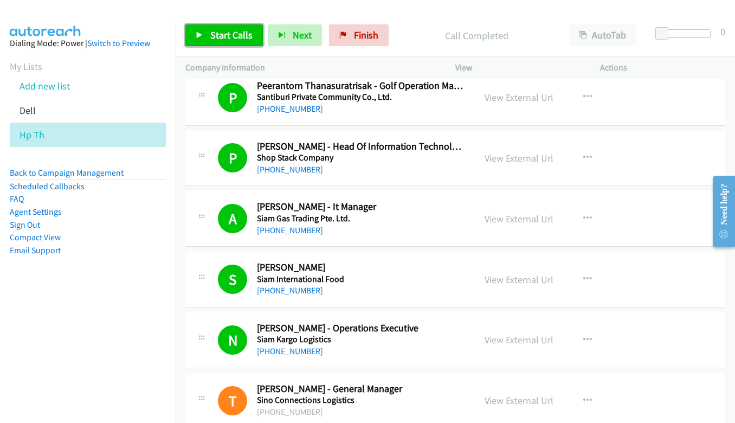
click at [228, 33] on span "Start Calls" at bounding box center [231, 35] width 42 height 12
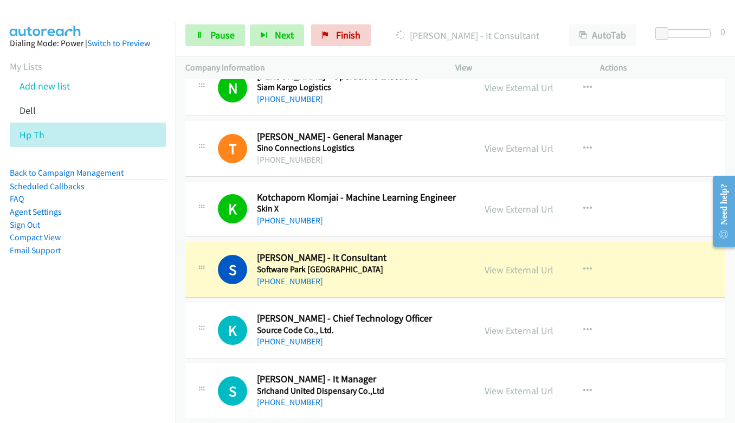
scroll to position [9917, 0]
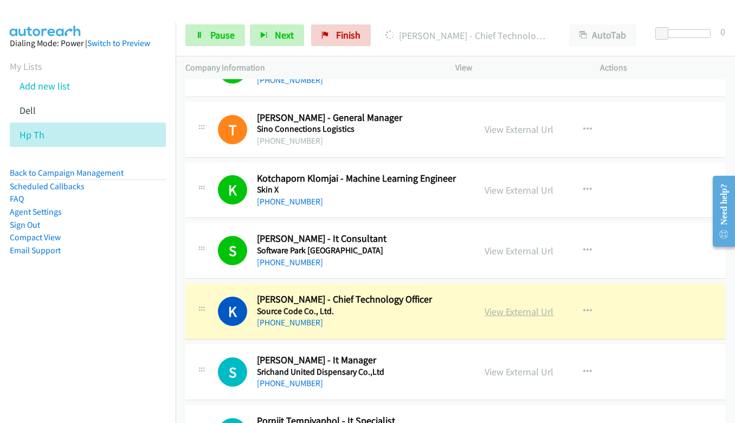
click at [534, 309] on link "View External Url" at bounding box center [518, 311] width 69 height 12
drag, startPoint x: 227, startPoint y: 33, endPoint x: 320, endPoint y: 108, distance: 119.4
click at [227, 33] on span "Pause" at bounding box center [222, 35] width 24 height 12
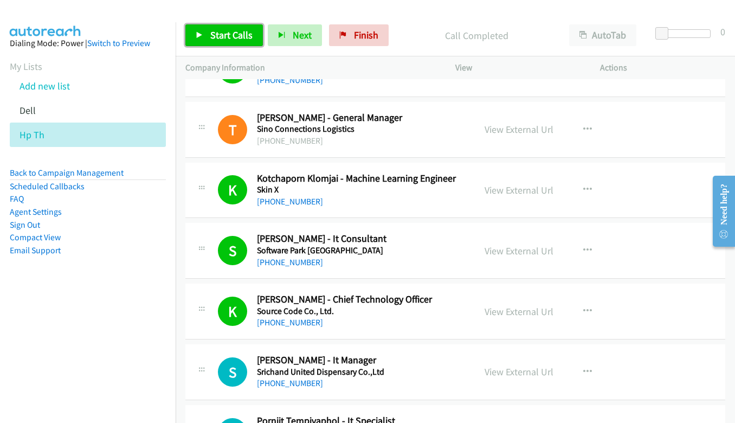
click at [212, 42] on link "Start Calls" at bounding box center [223, 35] width 77 height 22
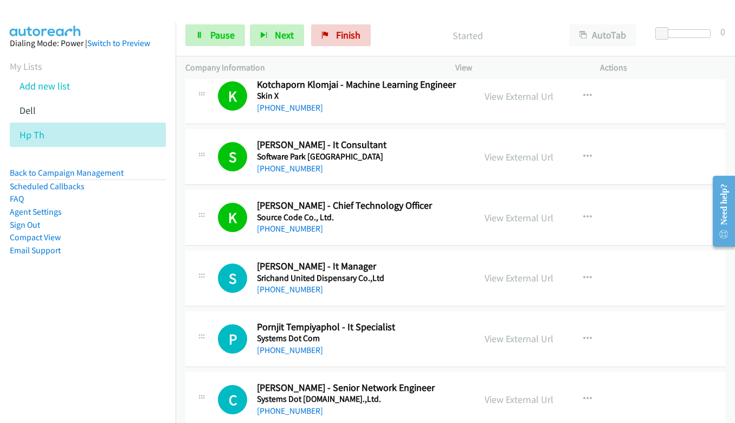
scroll to position [10025, 0]
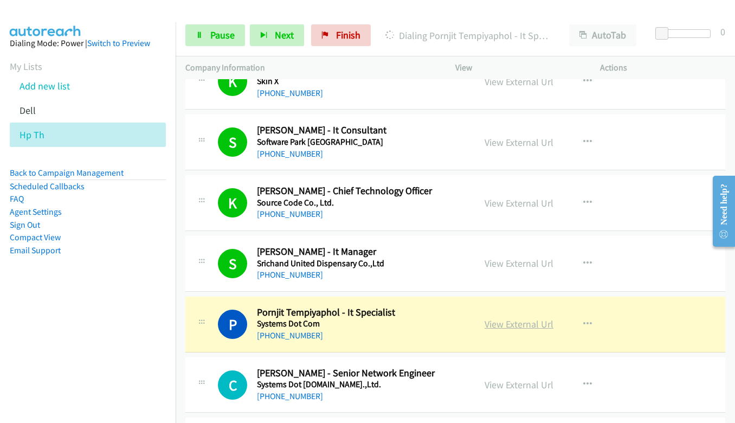
click at [510, 323] on link "View External Url" at bounding box center [518, 324] width 69 height 12
click at [221, 36] on span "Pause" at bounding box center [222, 35] width 24 height 12
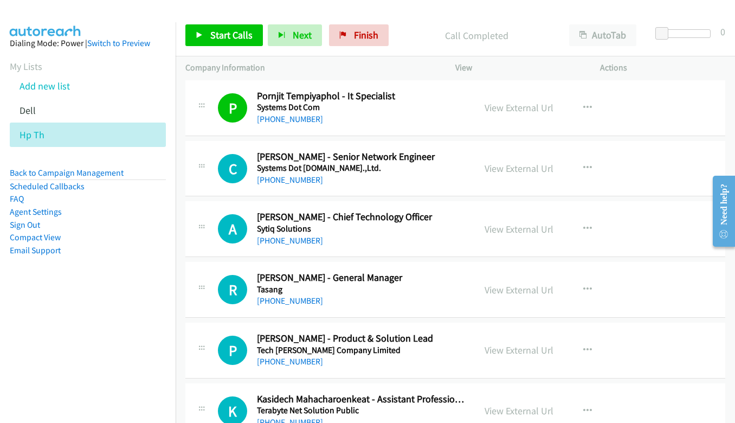
scroll to position [10242, 0]
click at [583, 225] on icon "button" at bounding box center [587, 228] width 9 height 9
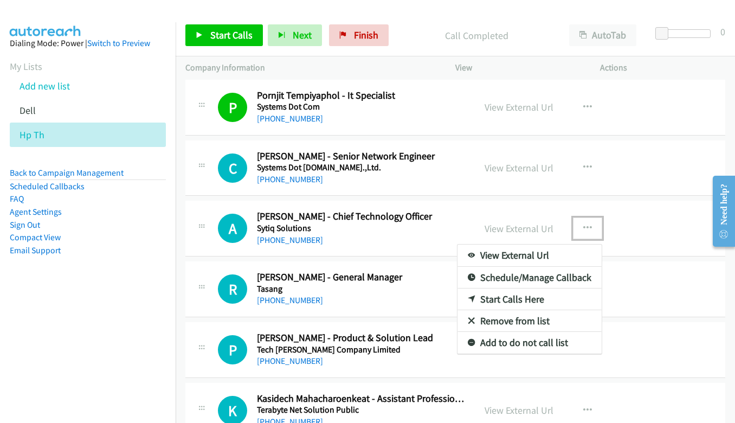
click at [517, 301] on link "Start Calls Here" at bounding box center [529, 299] width 144 height 22
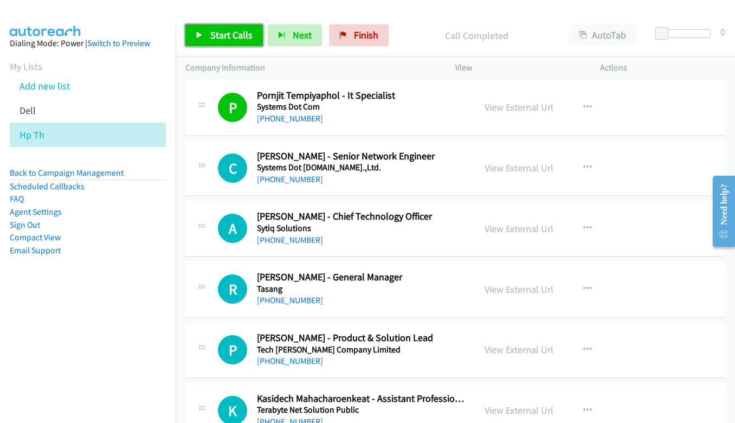
click at [236, 33] on span "Start Calls" at bounding box center [231, 35] width 42 height 12
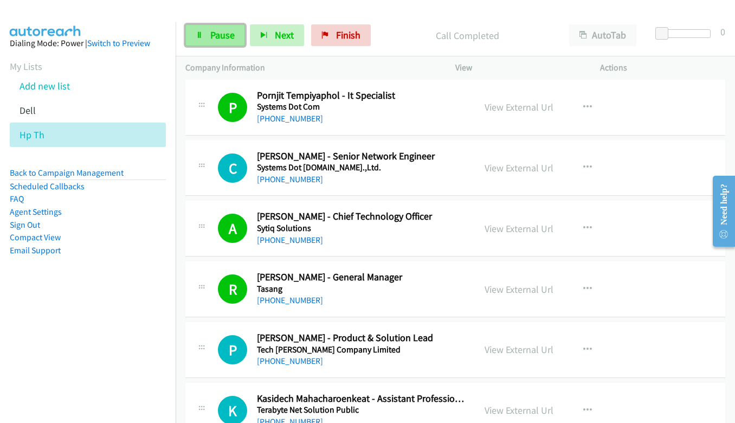
click at [212, 34] on span "Pause" at bounding box center [222, 35] width 24 height 12
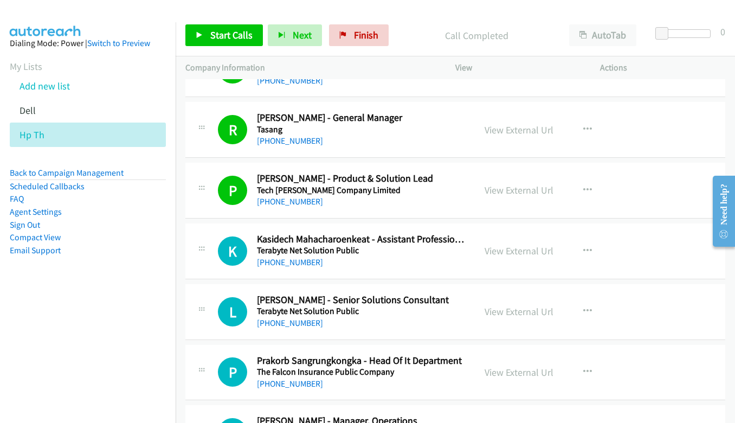
scroll to position [10405, 0]
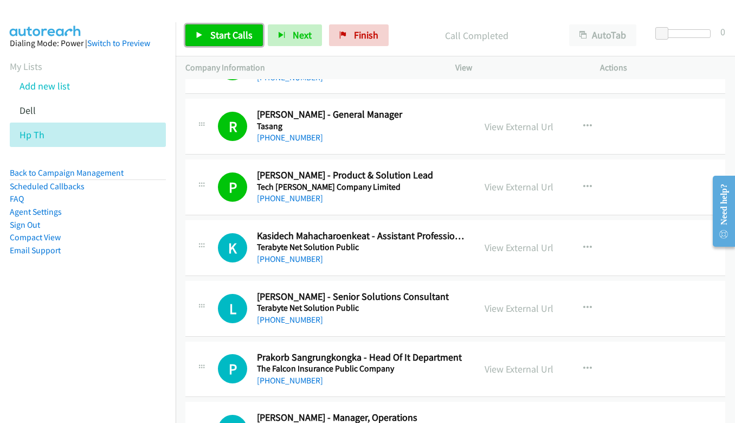
click at [198, 33] on icon at bounding box center [200, 36] width 8 height 8
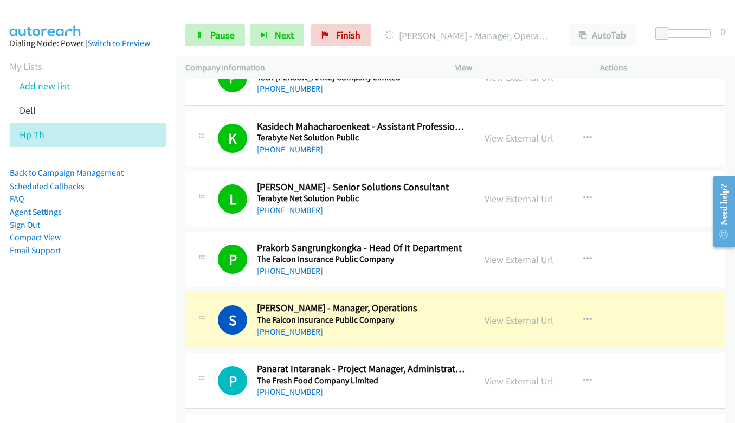
scroll to position [10567, 0]
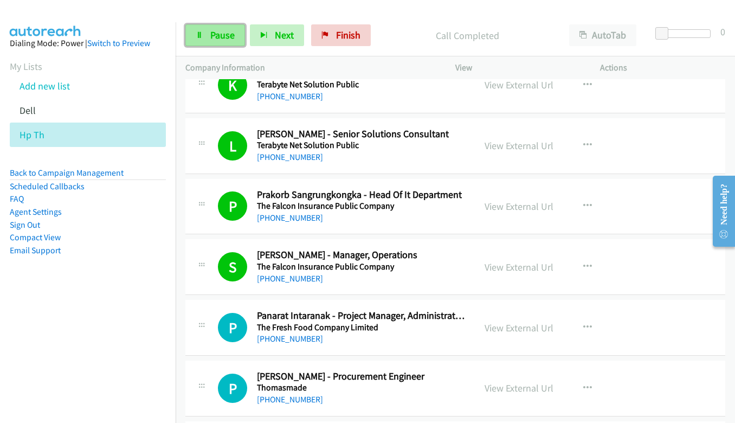
click at [223, 36] on span "Pause" at bounding box center [222, 35] width 24 height 12
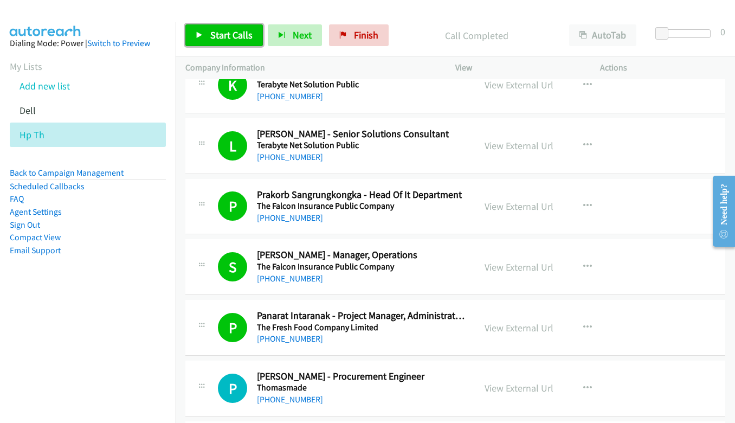
click at [204, 31] on link "Start Calls" at bounding box center [223, 35] width 77 height 22
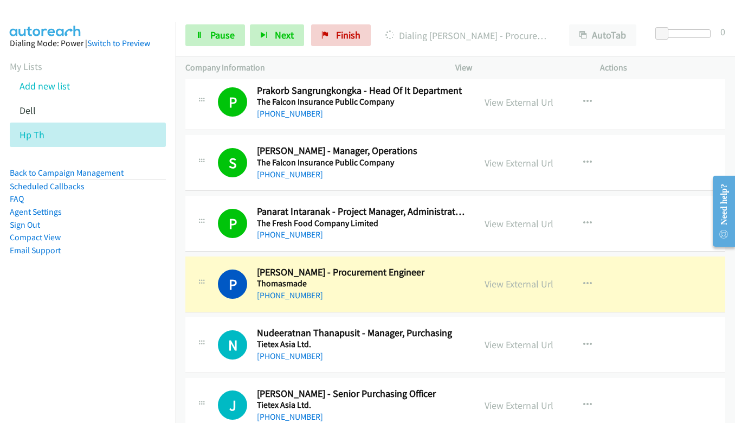
scroll to position [10676, 0]
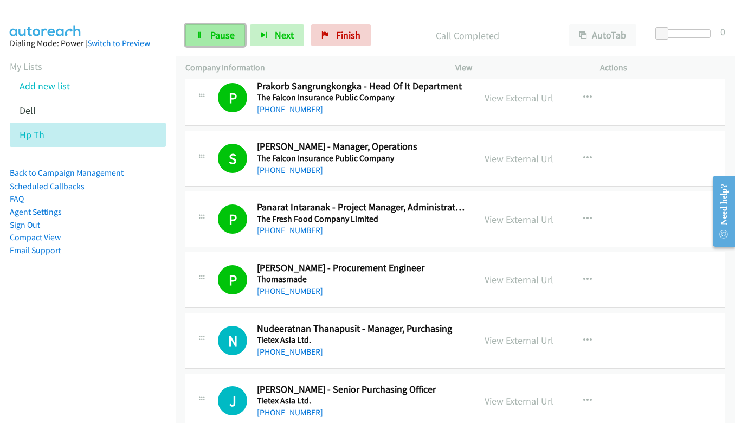
click at [212, 40] on span "Pause" at bounding box center [222, 35] width 24 height 12
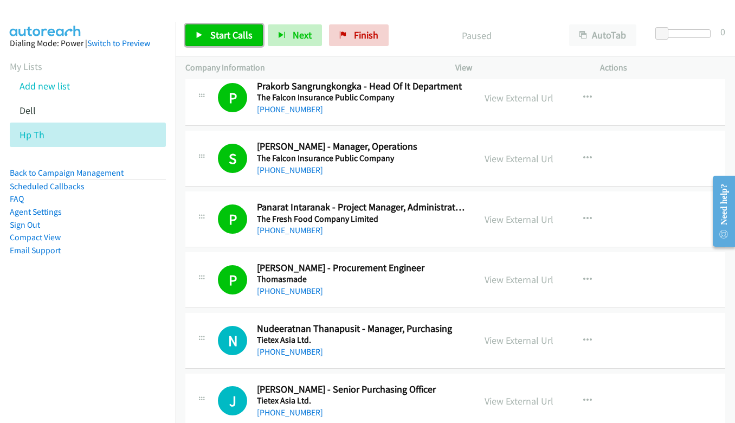
click at [218, 39] on span "Start Calls" at bounding box center [231, 35] width 42 height 12
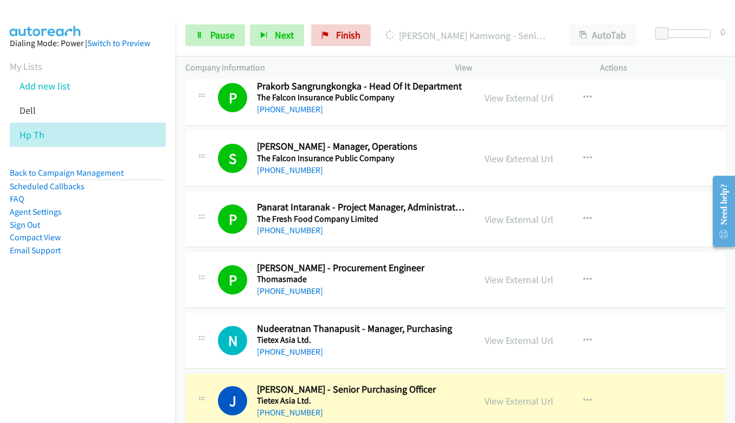
scroll to position [10784, 0]
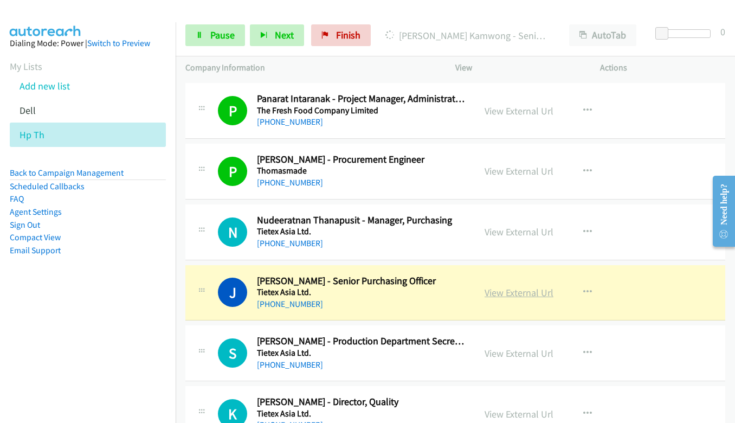
click at [512, 286] on link "View External Url" at bounding box center [518, 292] width 69 height 12
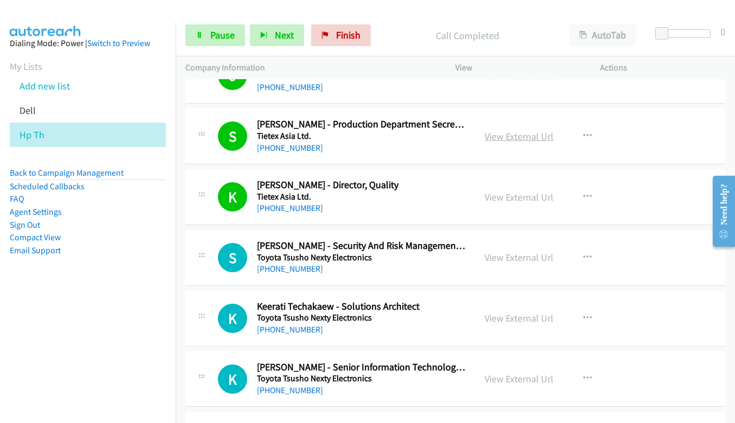
scroll to position [11055, 0]
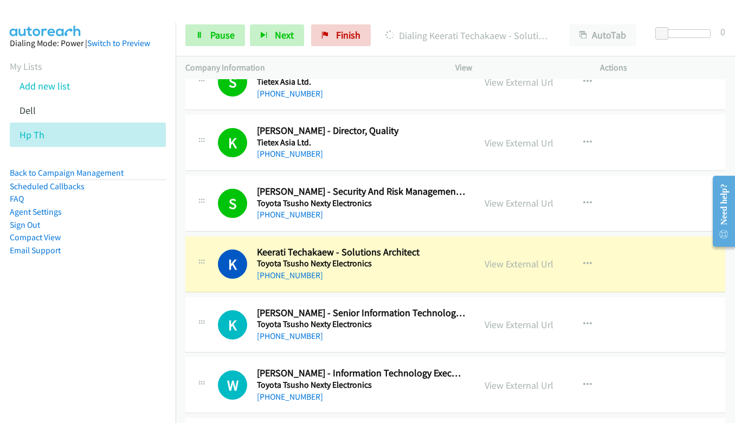
click at [212, 22] on div "Start Calls Pause Next Finish Dialing Keerati Techakaew - Solutions Architect A…" at bounding box center [455, 36] width 559 height 42
click at [208, 36] on link "Pause" at bounding box center [215, 35] width 60 height 22
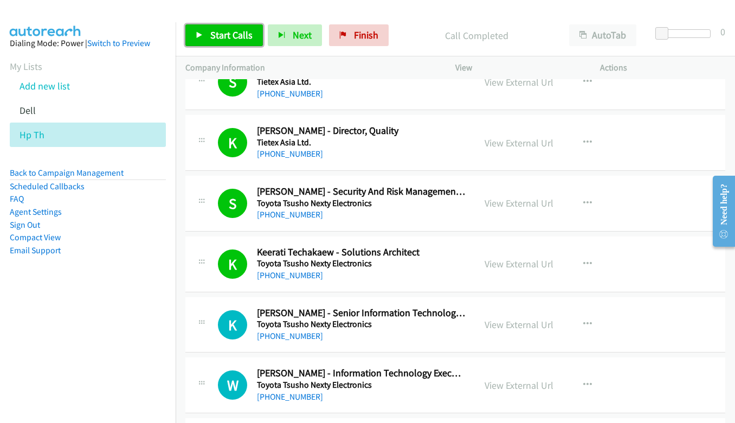
click at [193, 39] on link "Start Calls" at bounding box center [223, 35] width 77 height 22
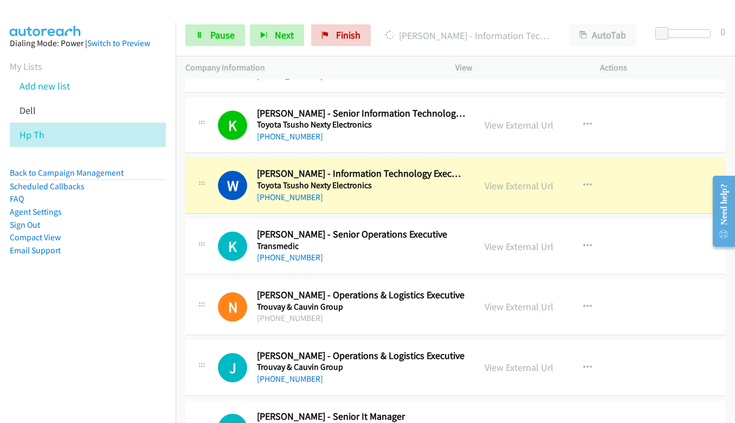
scroll to position [11272, 0]
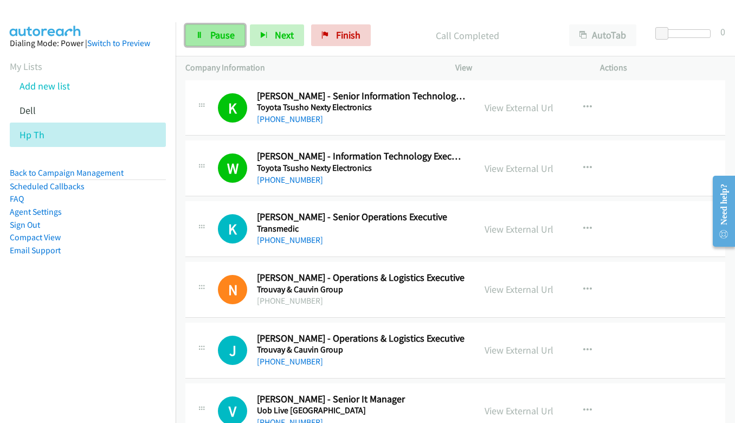
click at [235, 37] on link "Pause" at bounding box center [215, 35] width 60 height 22
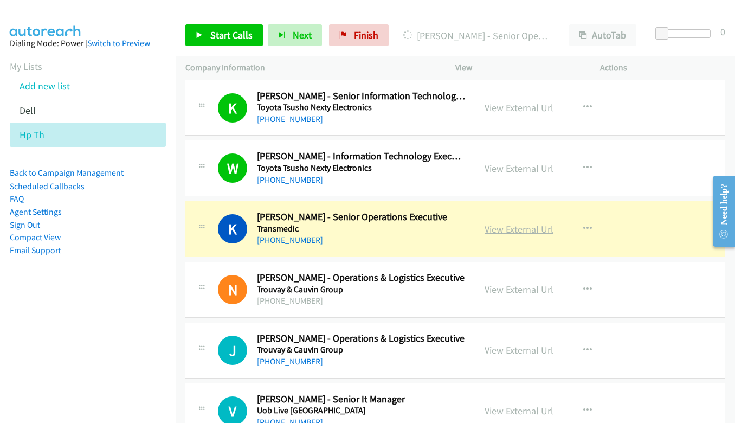
click at [505, 234] on link "View External Url" at bounding box center [518, 229] width 69 height 12
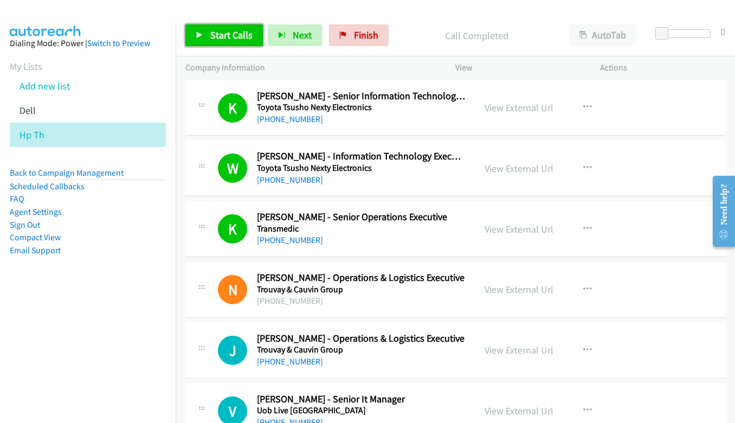
click at [236, 28] on link "Start Calls" at bounding box center [223, 35] width 77 height 22
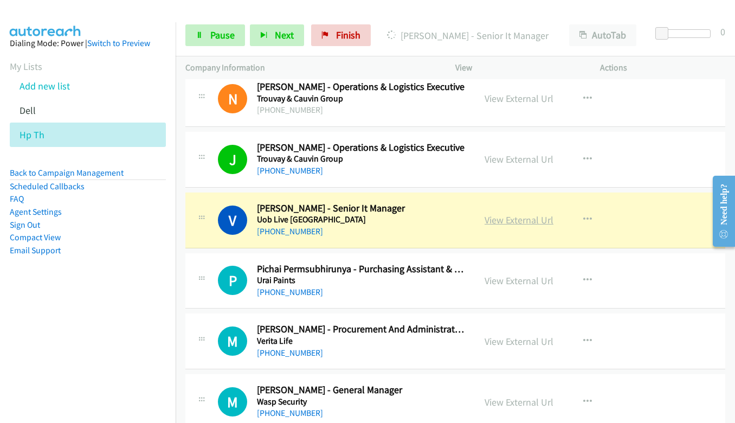
scroll to position [11488, 0]
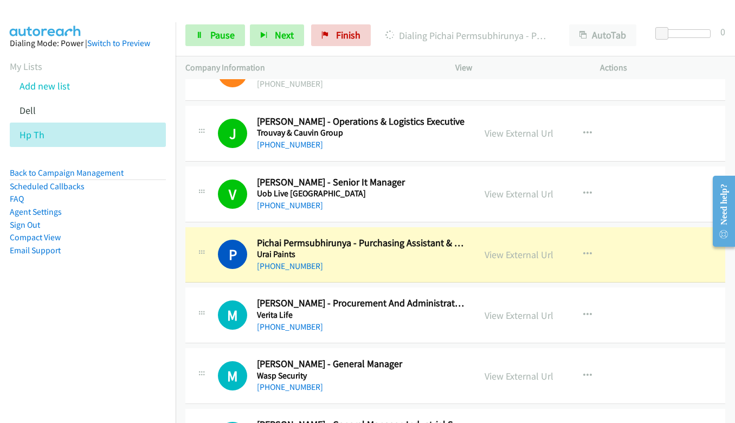
drag, startPoint x: 550, startPoint y: 311, endPoint x: 522, endPoint y: 287, distance: 36.6
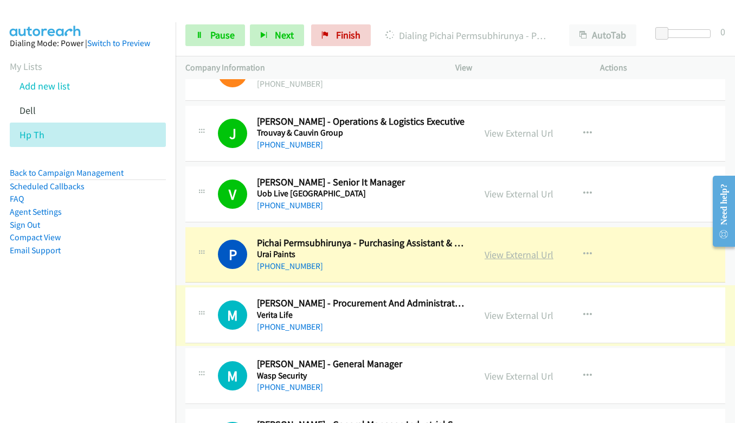
click at [503, 255] on link "View External Url" at bounding box center [518, 254] width 69 height 12
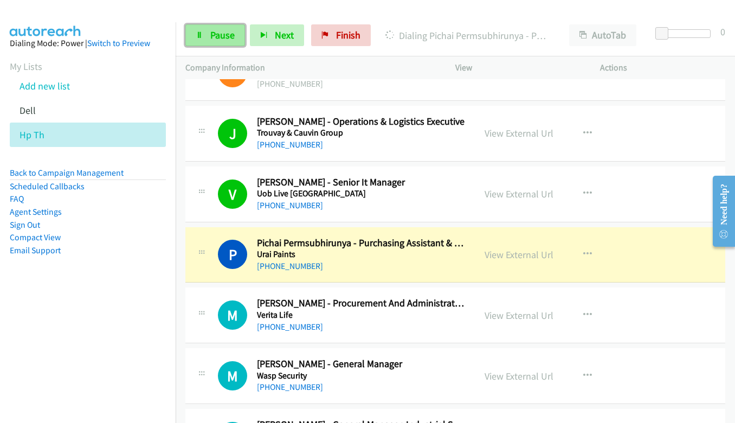
click at [212, 36] on span "Pause" at bounding box center [222, 35] width 24 height 12
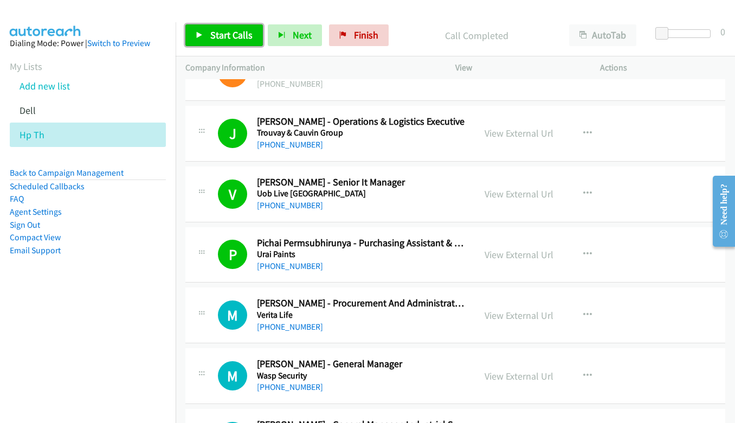
click at [200, 34] on icon at bounding box center [200, 36] width 8 height 8
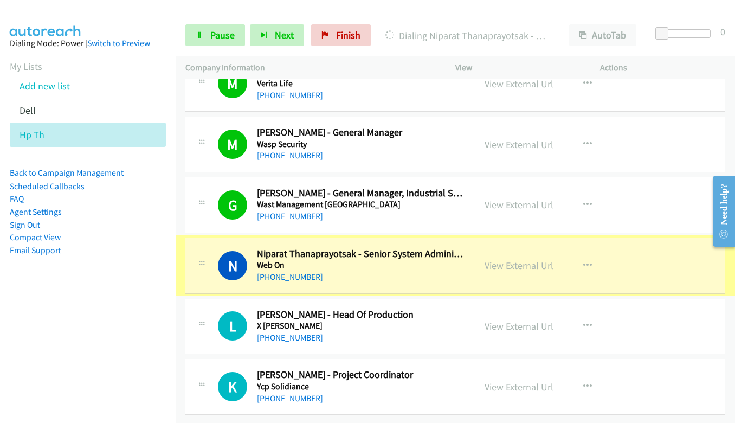
scroll to position [11728, 0]
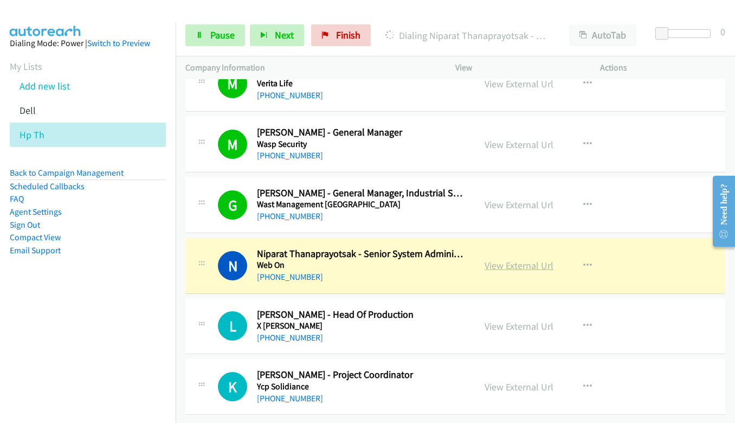
click at [515, 262] on link "View External Url" at bounding box center [518, 265] width 69 height 12
click at [212, 37] on span "Pause" at bounding box center [222, 35] width 24 height 12
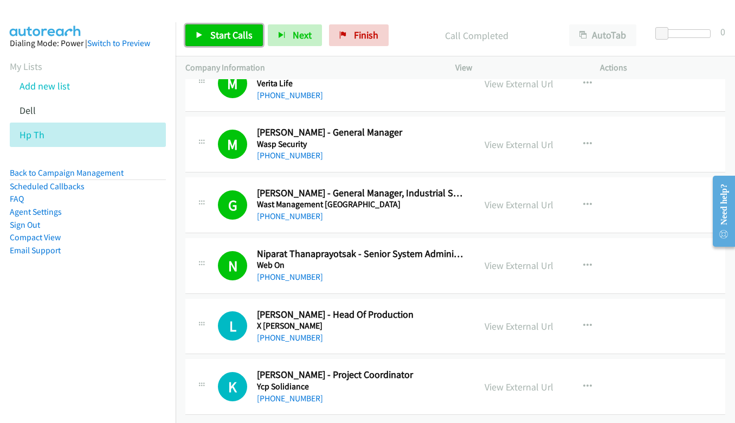
click at [219, 24] on link "Start Calls" at bounding box center [223, 35] width 77 height 22
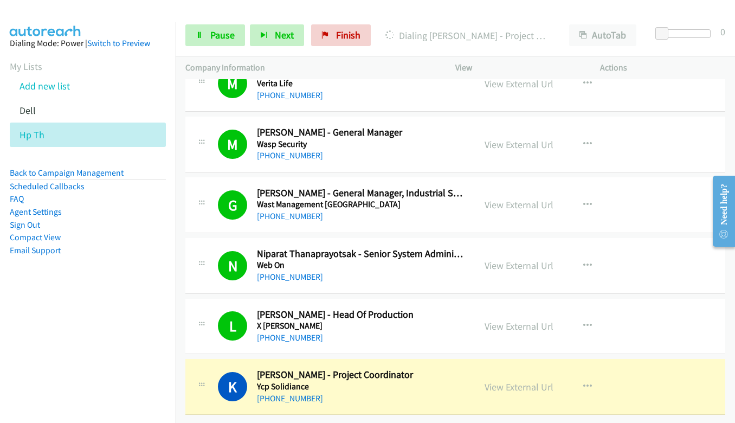
click at [415, 413] on div "[PHONE_NUMBER] Call failed - Please reload the list and try again The Callbar F…" at bounding box center [455, 251] width 559 height 344
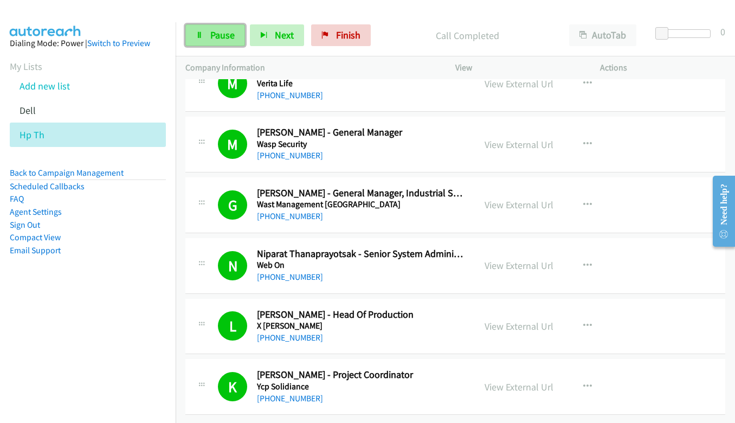
click at [199, 29] on link "Pause" at bounding box center [215, 35] width 60 height 22
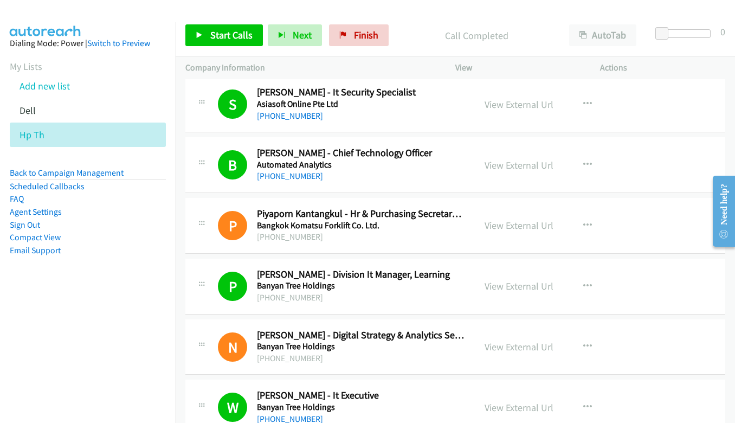
scroll to position [379, 0]
